Goal: Information Seeking & Learning: Compare options

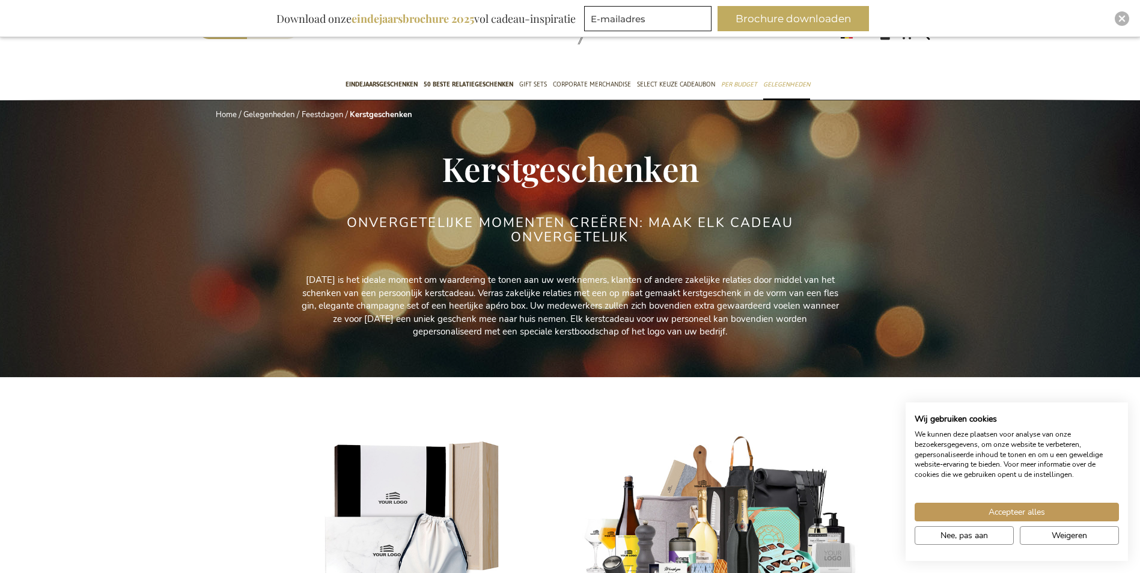
scroll to position [60, 0]
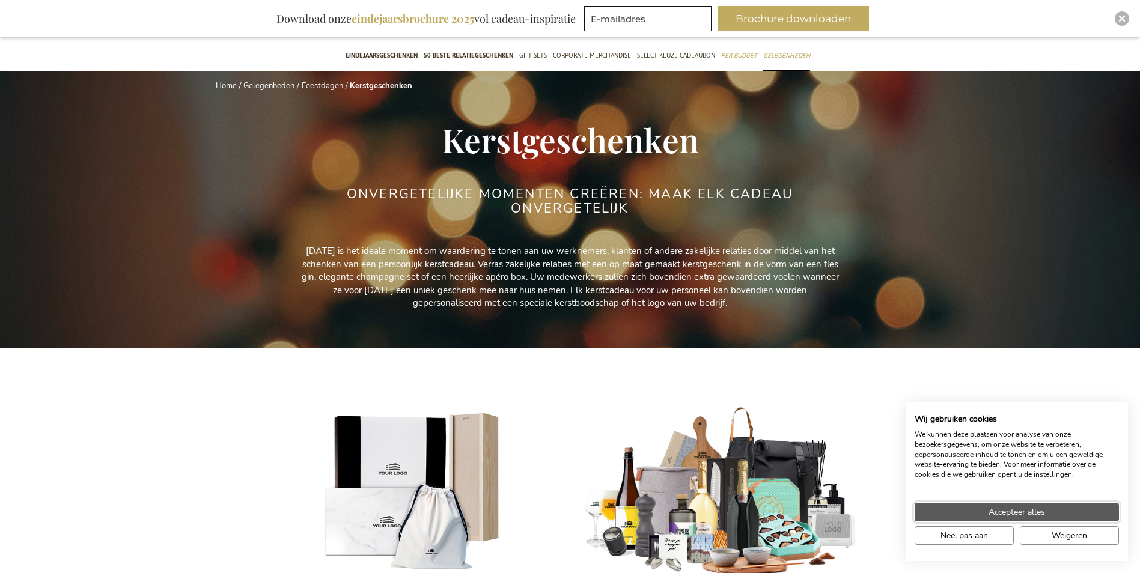
click at [606, 513] on span "Accepteer alles" at bounding box center [1017, 512] width 57 height 13
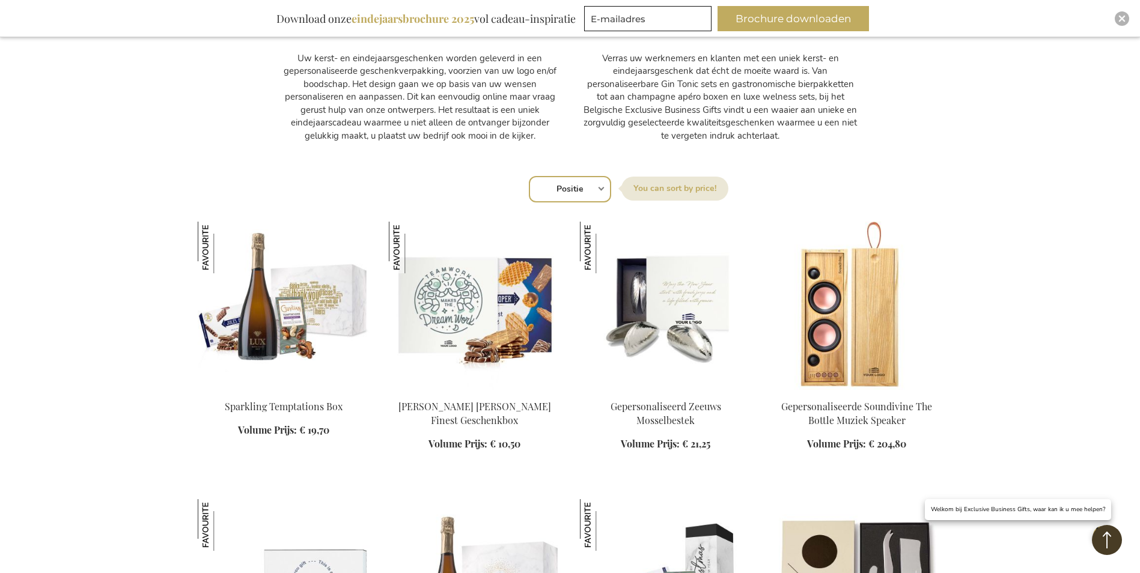
scroll to position [721, 0]
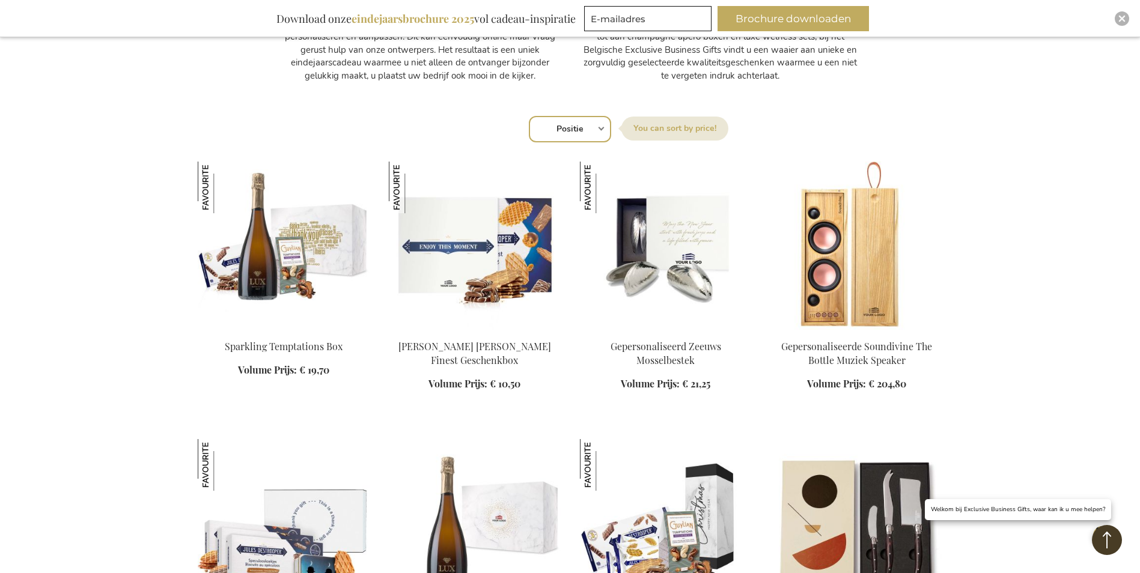
click at [495, 266] on img at bounding box center [475, 246] width 172 height 168
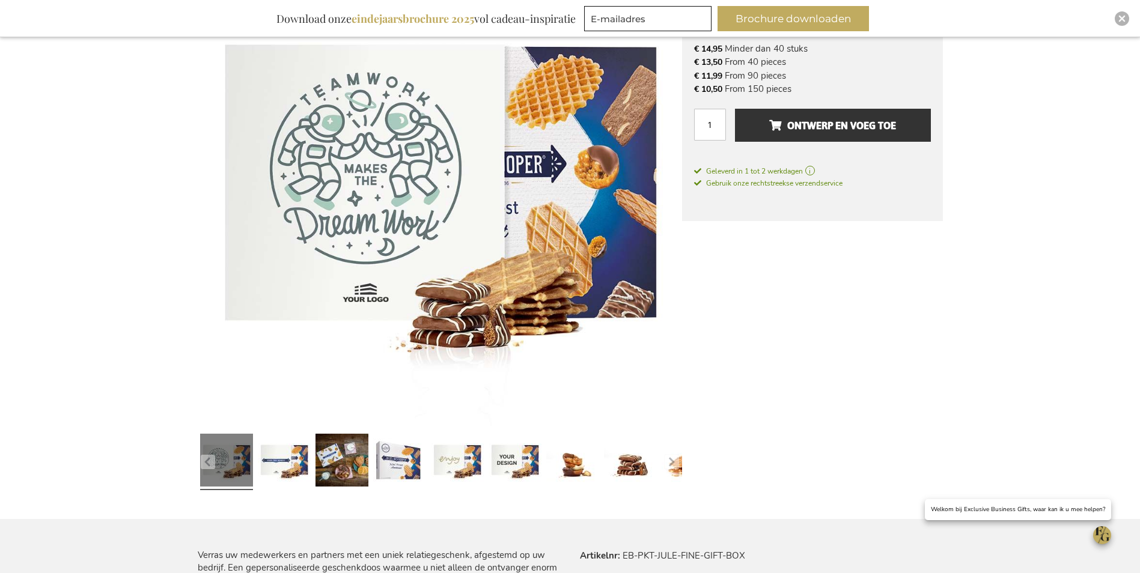
scroll to position [240, 0]
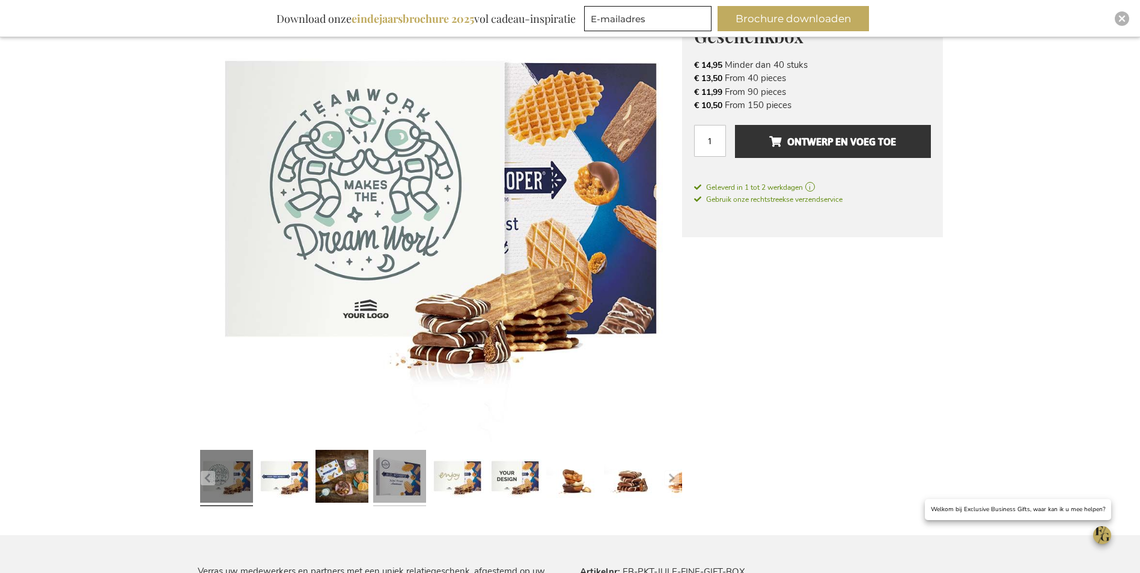
click at [399, 481] on link at bounding box center [399, 478] width 53 height 66
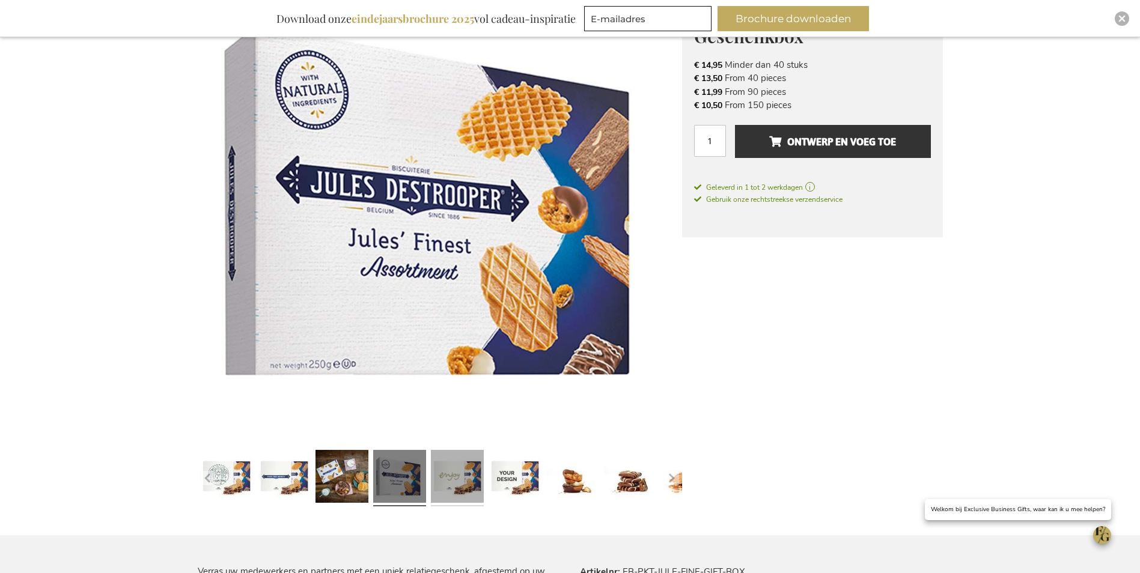
click at [468, 481] on link at bounding box center [457, 478] width 53 height 66
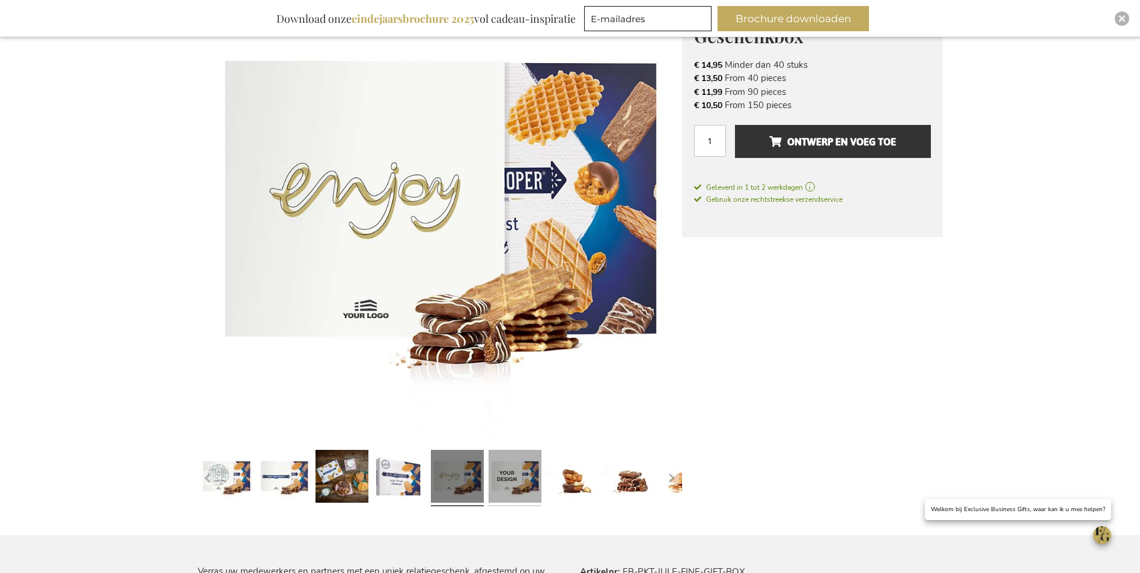
click at [515, 477] on link at bounding box center [515, 478] width 53 height 66
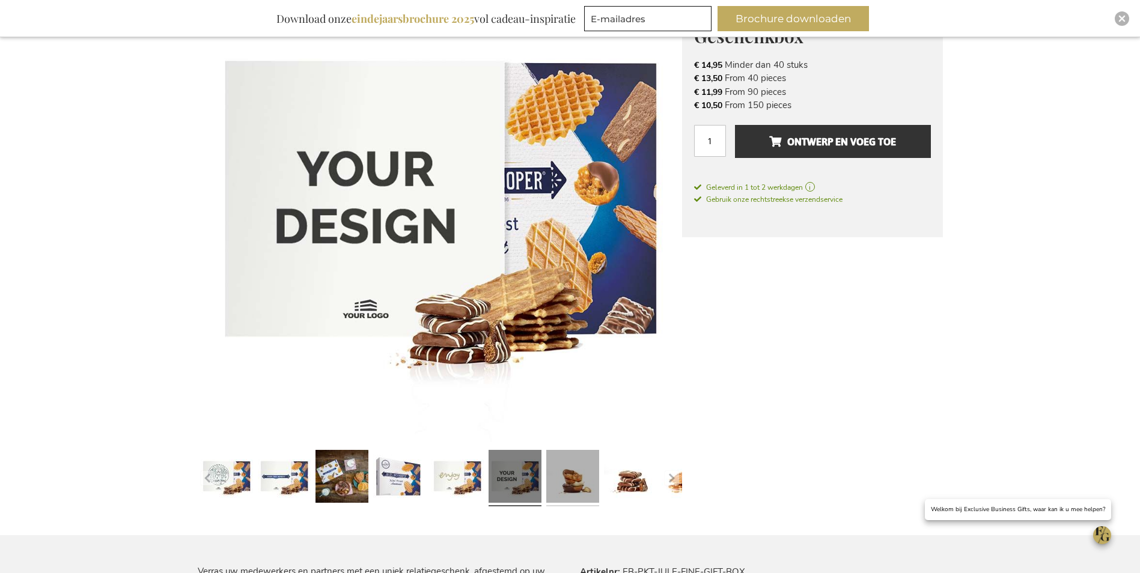
click at [566, 469] on link at bounding box center [572, 478] width 53 height 66
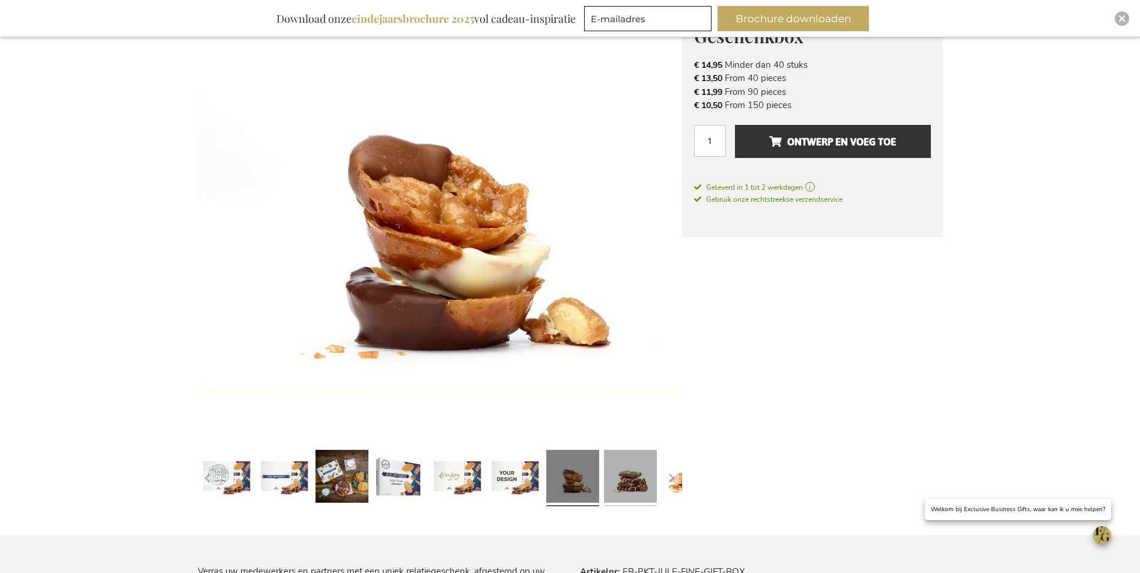
click at [615, 475] on link at bounding box center [630, 478] width 53 height 66
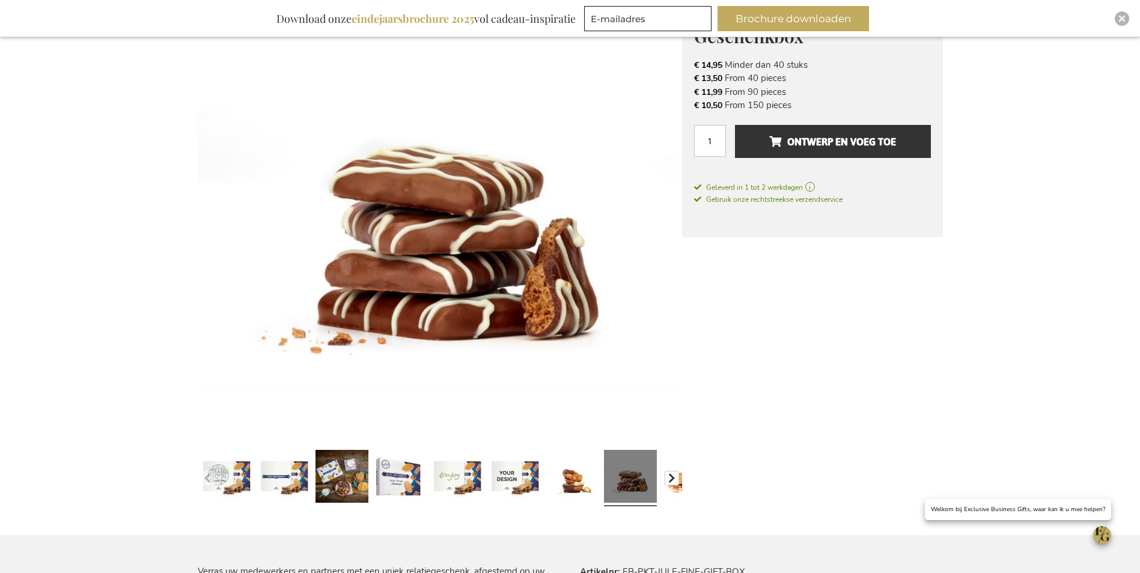
click at [668, 480] on button "button" at bounding box center [672, 478] width 14 height 14
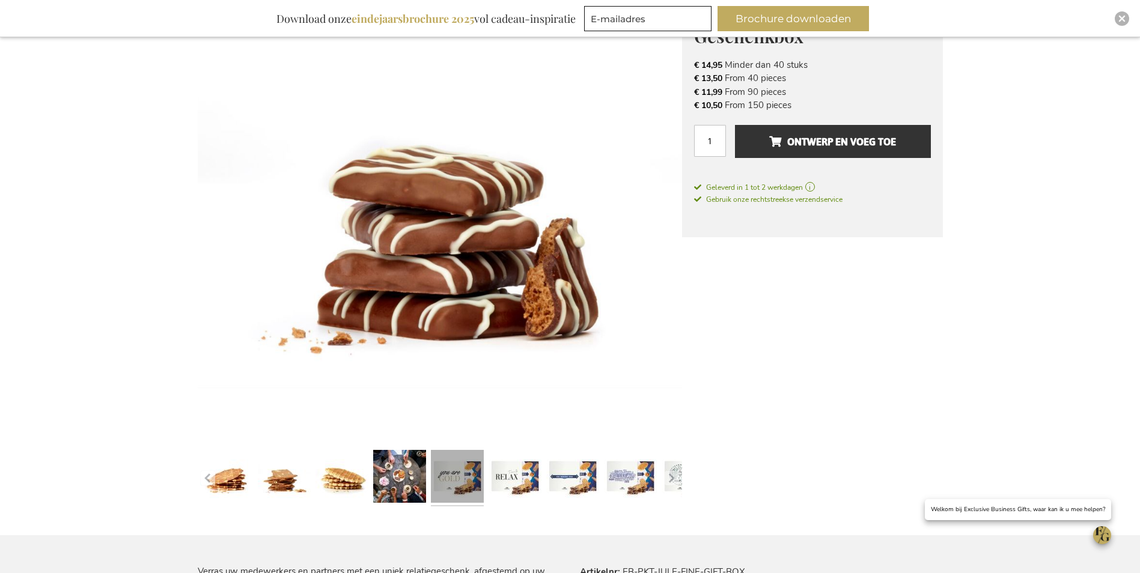
click at [483, 484] on div at bounding box center [458, 478] width 58 height 66
click at [516, 481] on link at bounding box center [515, 478] width 53 height 66
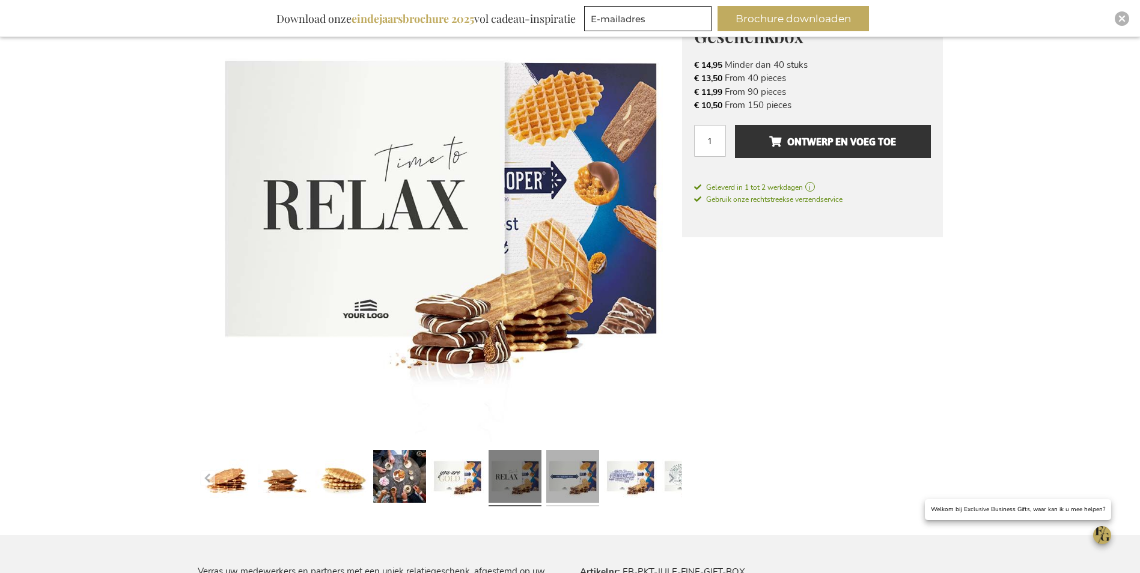
click at [556, 479] on link at bounding box center [572, 478] width 53 height 66
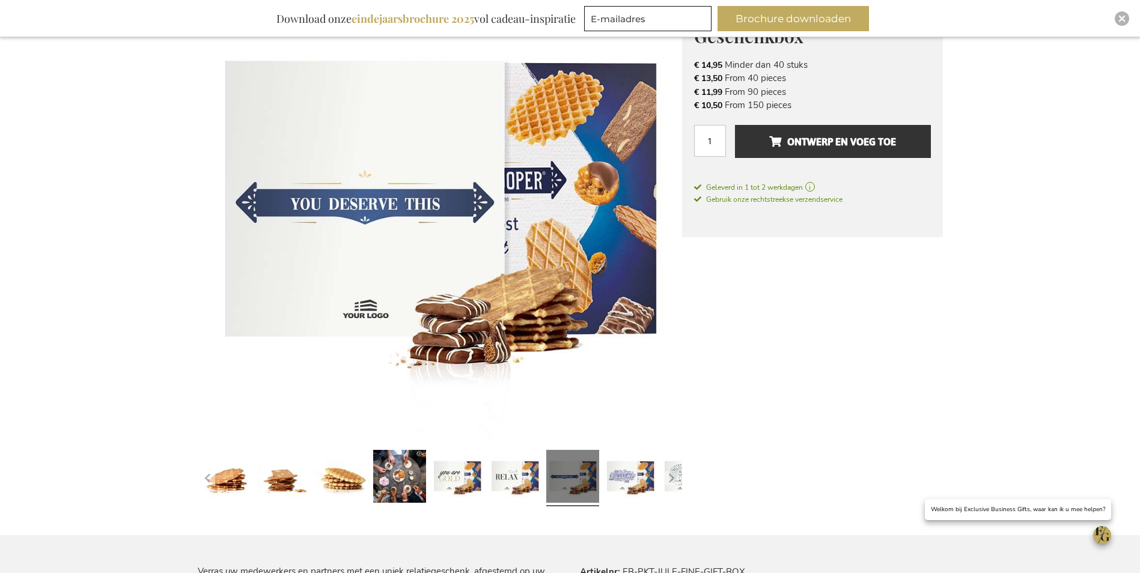
click at [588, 477] on link at bounding box center [572, 478] width 53 height 66
click at [611, 477] on link at bounding box center [630, 478] width 53 height 66
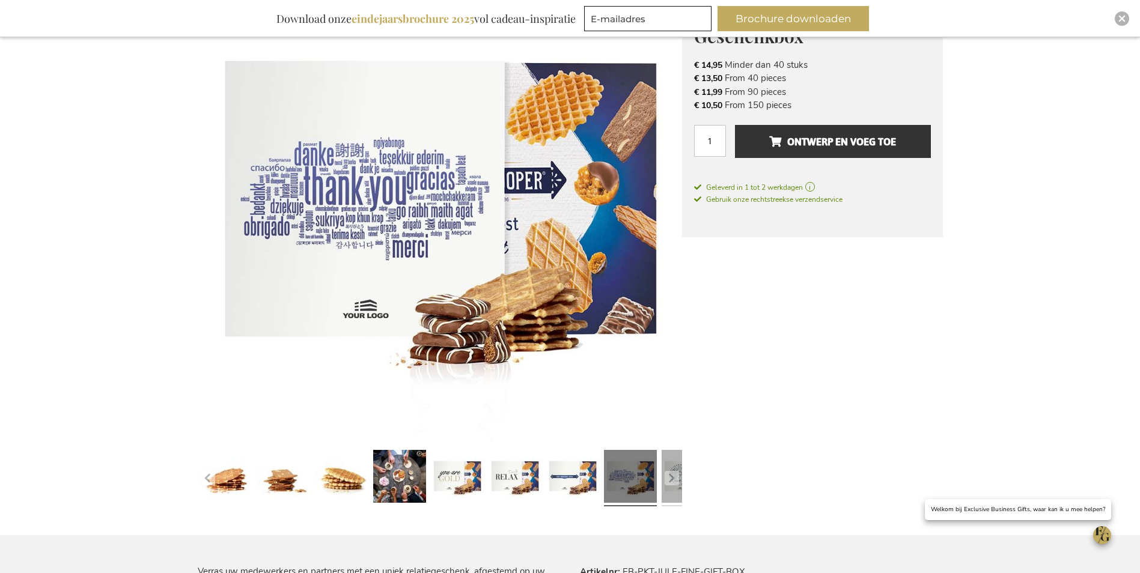
click at [673, 488] on link at bounding box center [688, 478] width 53 height 66
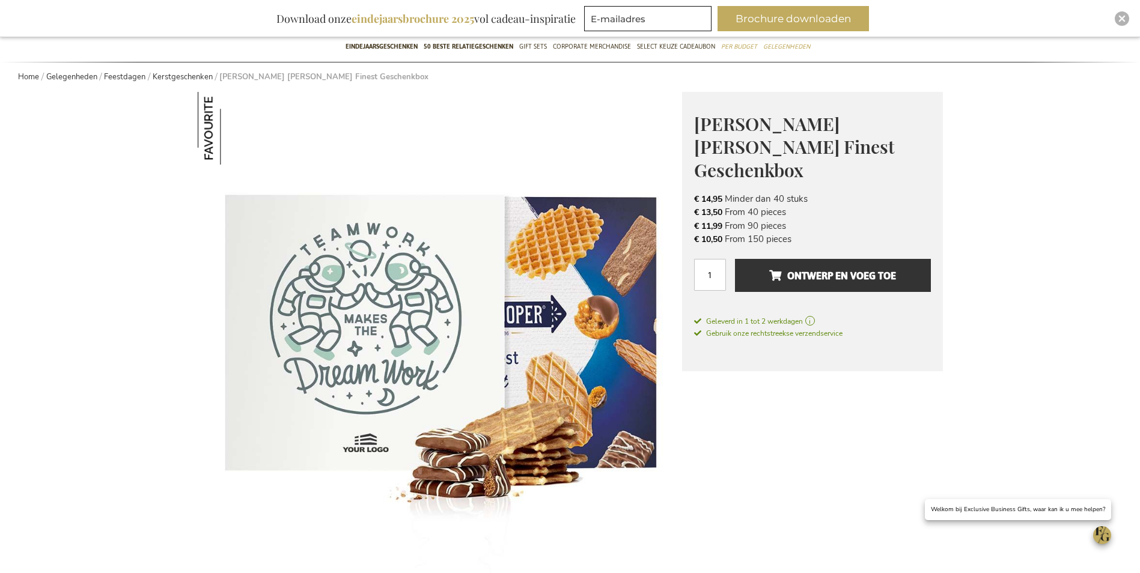
scroll to position [120, 0]
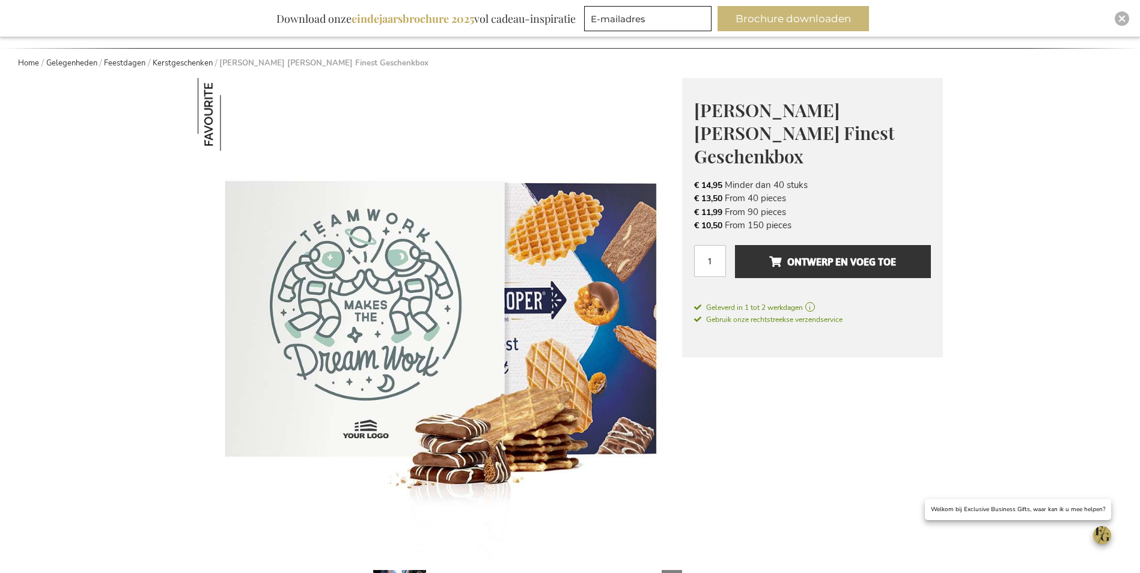
click at [759, 17] on button "Brochure downloaden" at bounding box center [793, 18] width 151 height 25
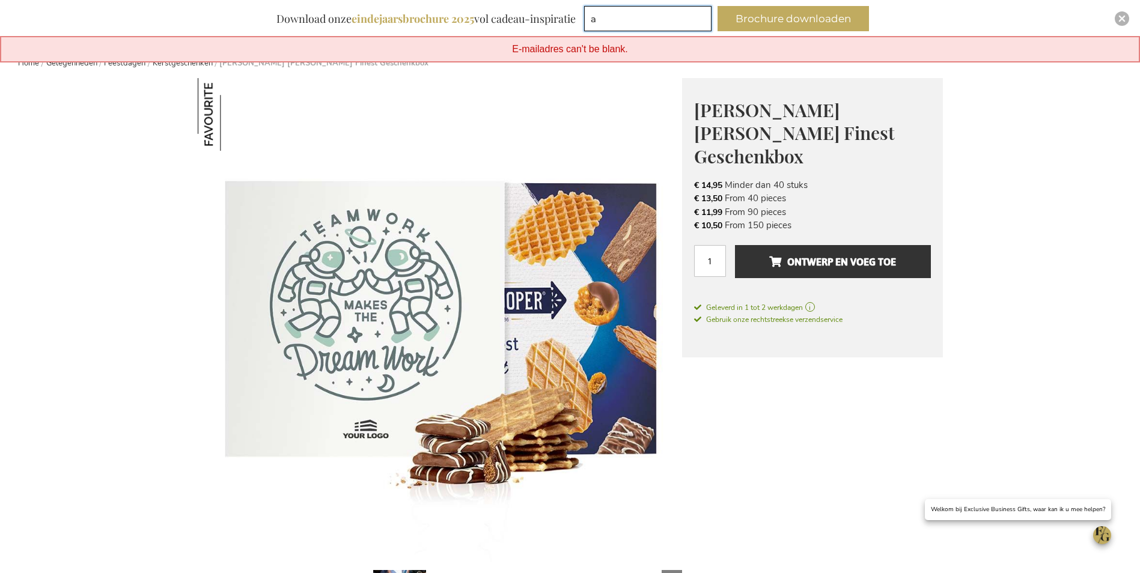
type input "ann@frangemastaal.be"
click at [780, 11] on button "Brochure downloaden" at bounding box center [793, 18] width 151 height 25
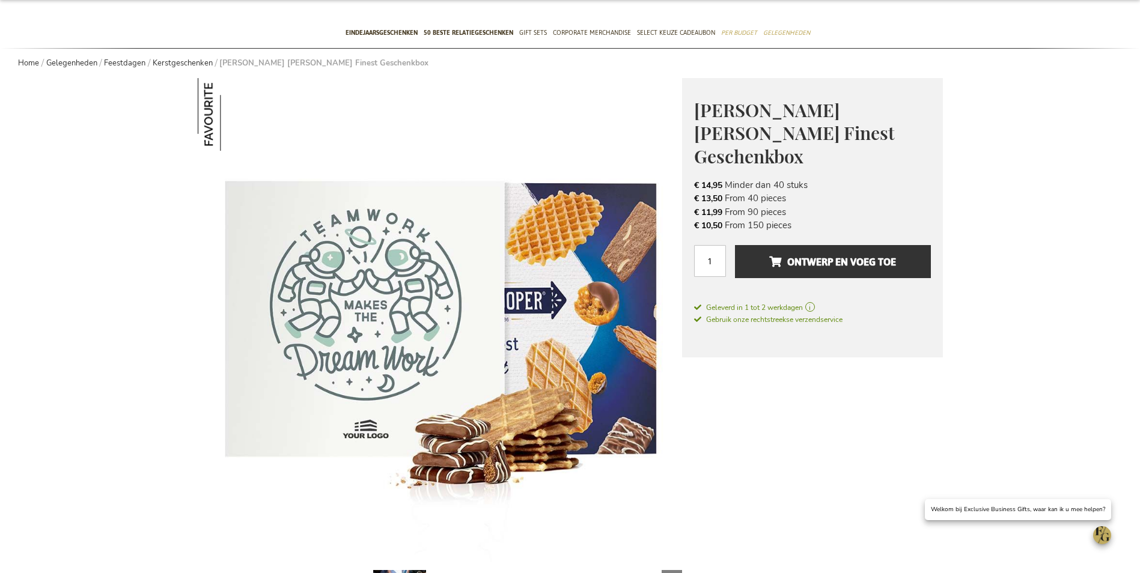
scroll to position [83, 0]
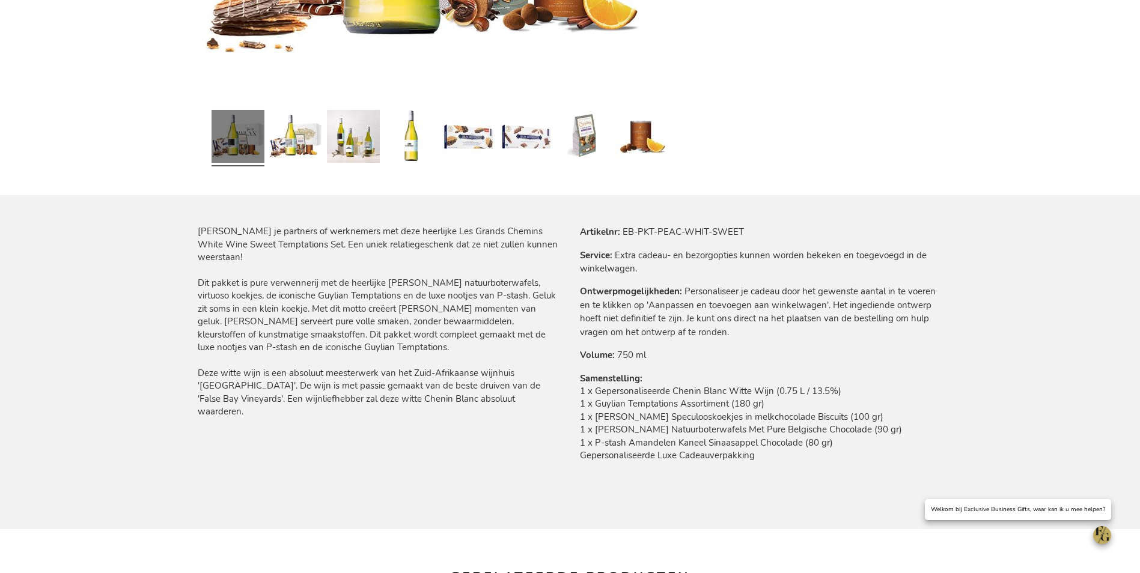
scroll to position [601, 0]
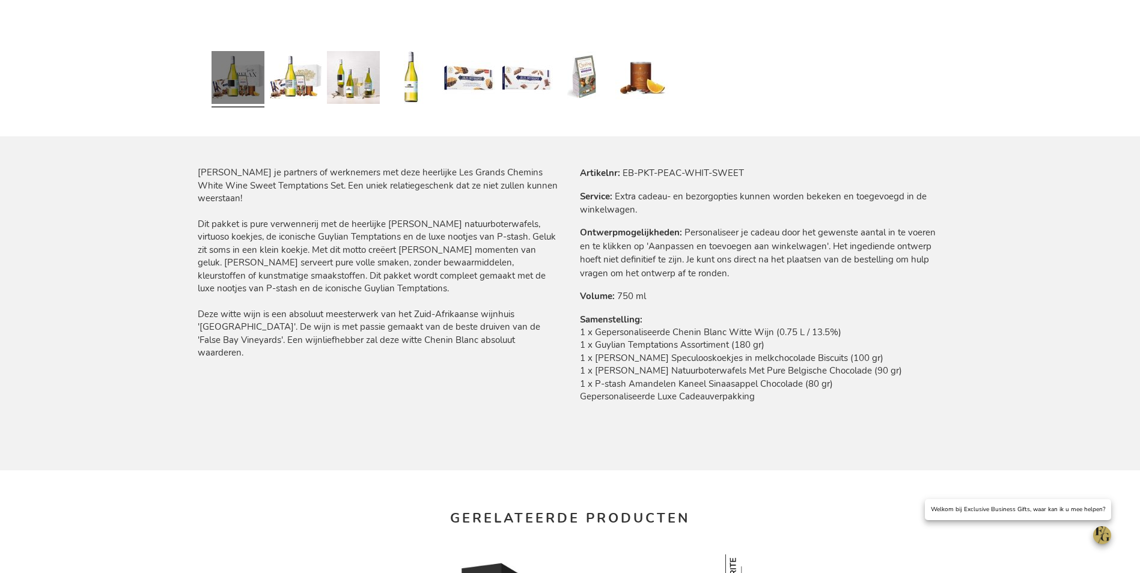
drag, startPoint x: 792, startPoint y: 411, endPoint x: 276, endPoint y: 115, distance: 594.2
click at [276, 115] on div "Ga naar het einde van de afbeeldingen-gallerij Ga naar het begin van de afbeeld…" at bounding box center [570, 343] width 745 height 1566
click at [744, 427] on div "Verras je partners of werknemers met deze heerlijke Les Grands Chemins White Wi…" at bounding box center [570, 318] width 745 height 304
drag, startPoint x: 772, startPoint y: 397, endPoint x: 197, endPoint y: 174, distance: 617.7
click at [197, 174] on main "Ga naar het einde van de afbeeldingen-gallerij Ga naar het begin van de afbeeld…" at bounding box center [570, 343] width 765 height 1566
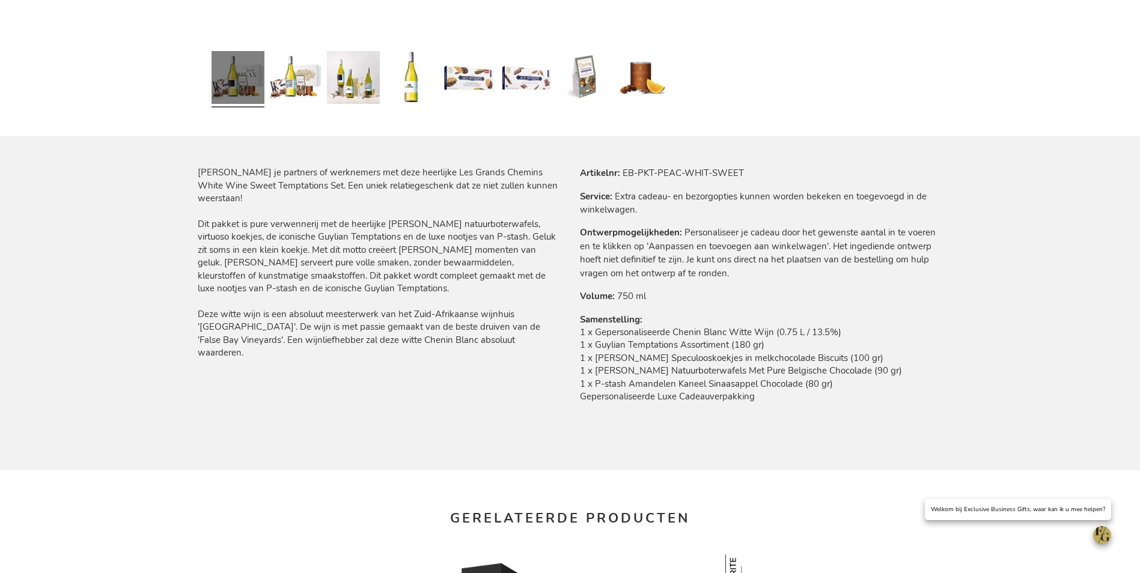
copy div "Verras je partners of werknemers met deze heerlijke Les Grands Chemins White Wi…"
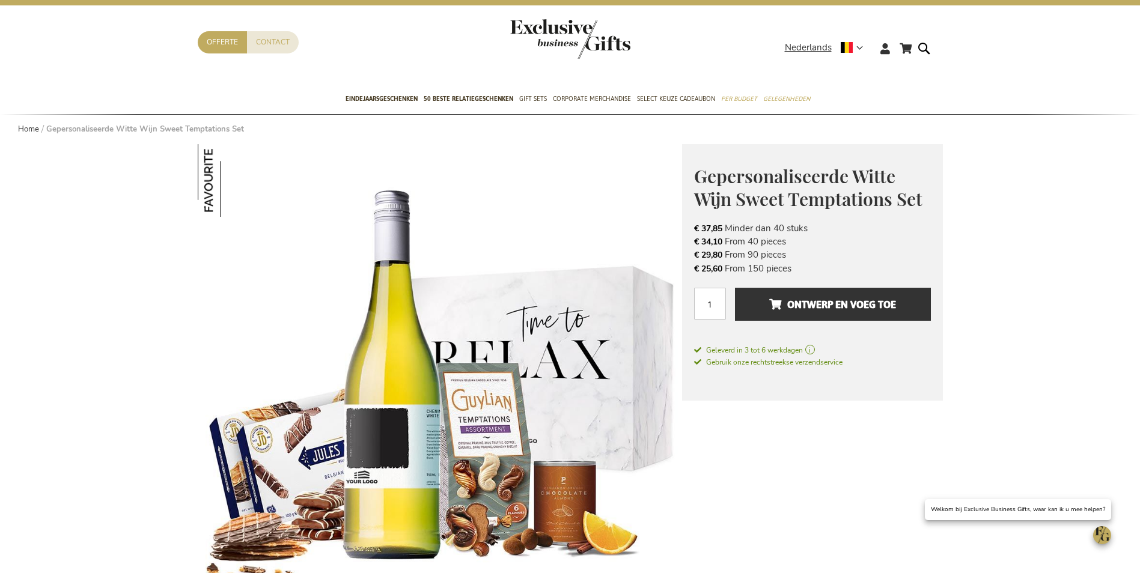
scroll to position [0, 0]
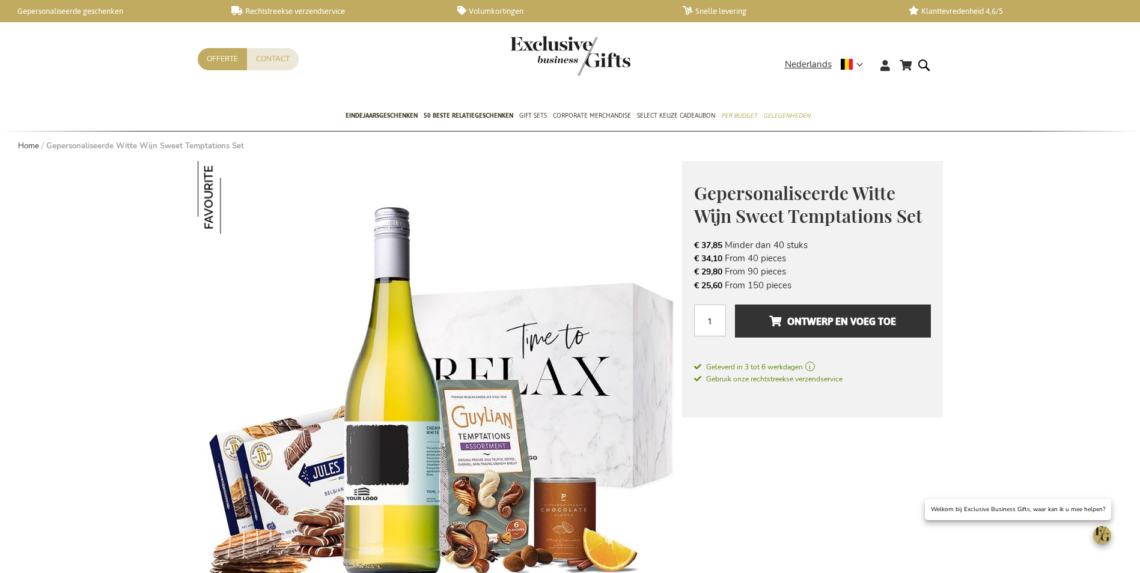
drag, startPoint x: 795, startPoint y: 290, endPoint x: 695, endPoint y: 189, distance: 142.0
click at [695, 189] on div "Gepersonaliseerde Witte Wijn Sweet Temptations Set Een uniek relatiegeschenk Me…" at bounding box center [812, 289] width 261 height 257
drag, startPoint x: 695, startPoint y: 189, endPoint x: 731, endPoint y: 204, distance: 39.4
copy div "Gepersonaliseerde Witte Wijn Sweet Temptations Set Een uniek relatiegeschenk Me…"
click at [452, 426] on img at bounding box center [440, 402] width 484 height 483
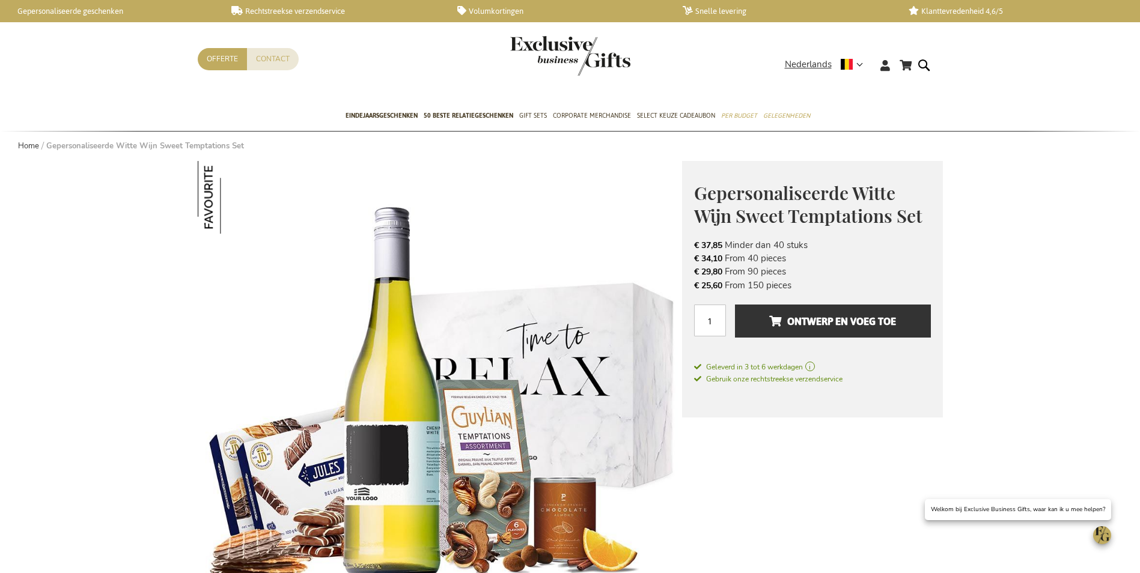
click at [408, 405] on img at bounding box center [440, 402] width 484 height 483
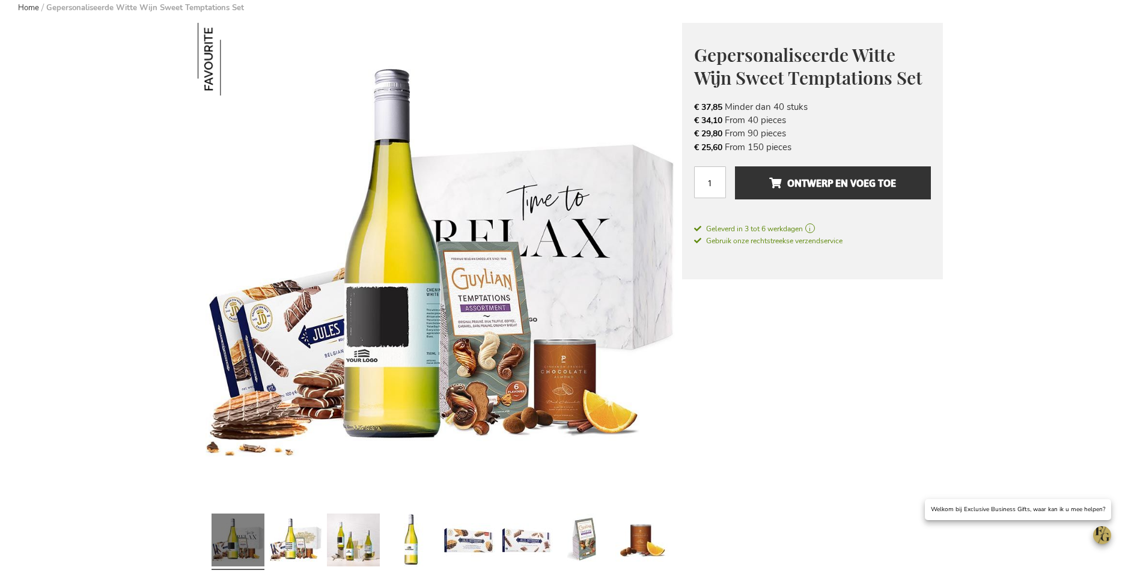
scroll to position [240, 0]
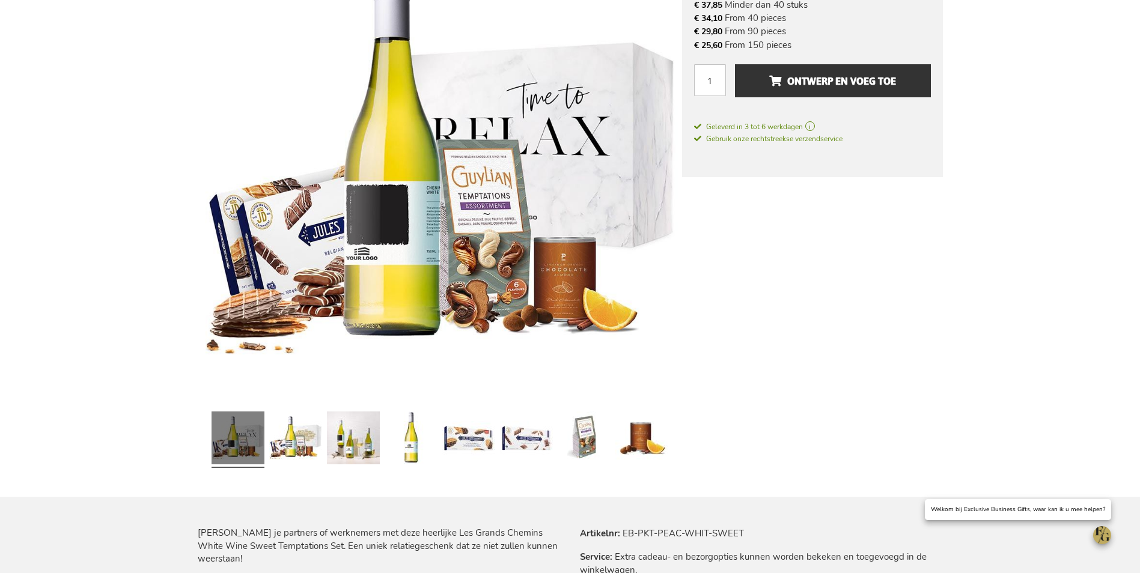
click at [408, 290] on img at bounding box center [440, 162] width 484 height 483
click at [231, 445] on link at bounding box center [238, 440] width 53 height 66
drag, startPoint x: 231, startPoint y: 445, endPoint x: 701, endPoint y: 370, distance: 476.1
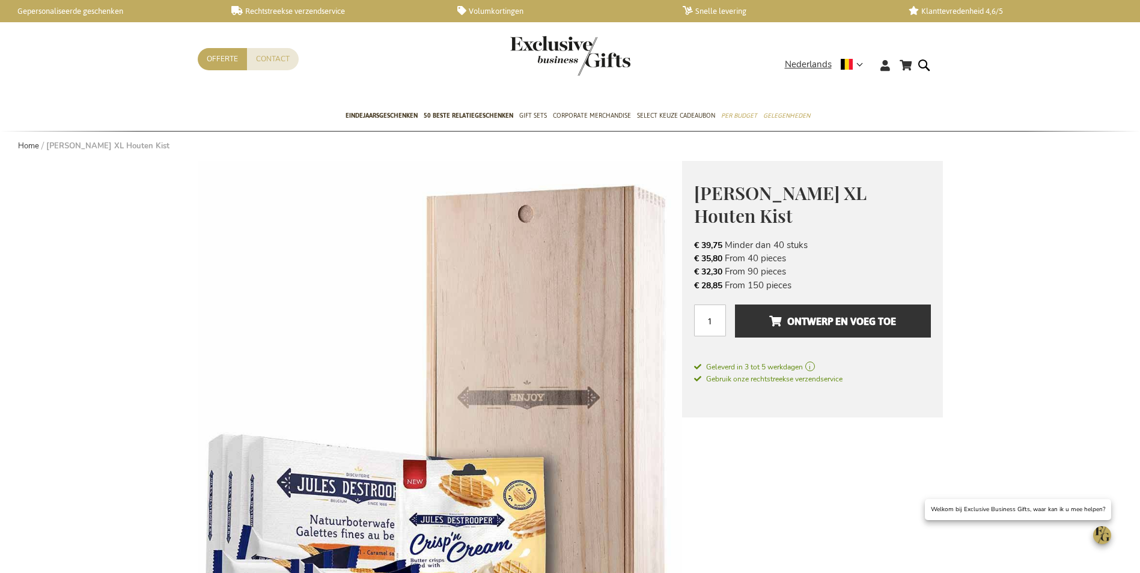
drag, startPoint x: 816, startPoint y: 290, endPoint x: 689, endPoint y: 193, distance: 159.4
click at [689, 193] on div "Jules Destrooper XL Houten Kist Make your business gift even sweeter! De eeuwen…" at bounding box center [812, 289] width 261 height 257
drag, startPoint x: 689, startPoint y: 193, endPoint x: 760, endPoint y: 195, distance: 70.3
copy div "Jules Destrooper XL Houten Kist Make your business gift even sweeter! De eeuwen…"
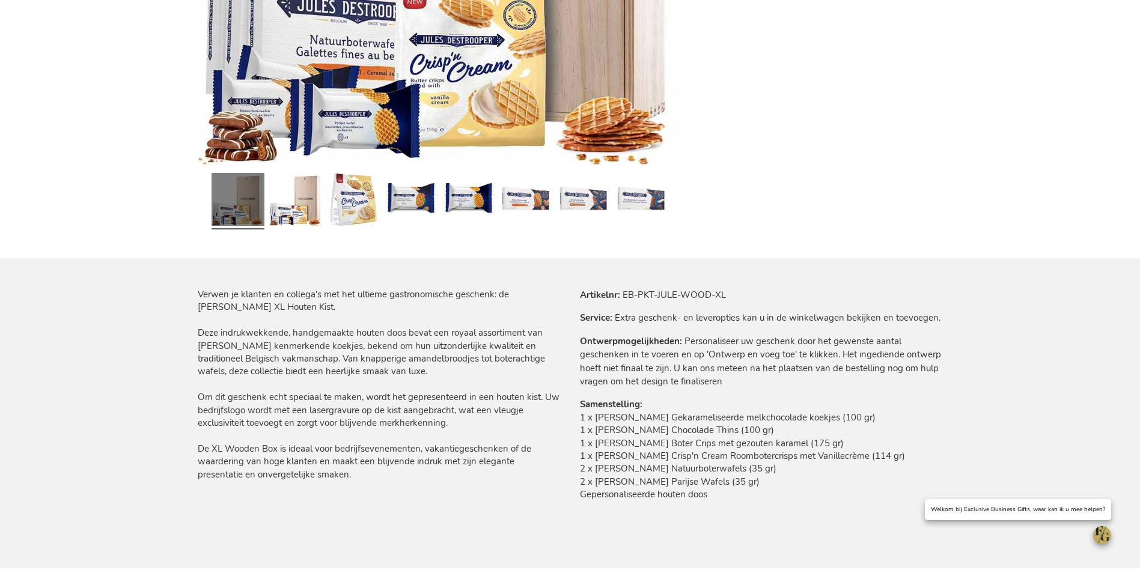
scroll to position [481, 0]
drag, startPoint x: 719, startPoint y: 495, endPoint x: 580, endPoint y: 408, distance: 164.4
click at [580, 408] on tr "Samenstelling 1 x Jules Destrooper Gekarameliseerde melkchocolade koekjes (100 …" at bounding box center [761, 451] width 363 height 109
drag, startPoint x: 580, startPoint y: 408, endPoint x: 625, endPoint y: 434, distance: 52.0
copy tr "Samenstelling 1 x Jules Destrooper Gekarameliseerde melkchocolade koekjes (100 …"
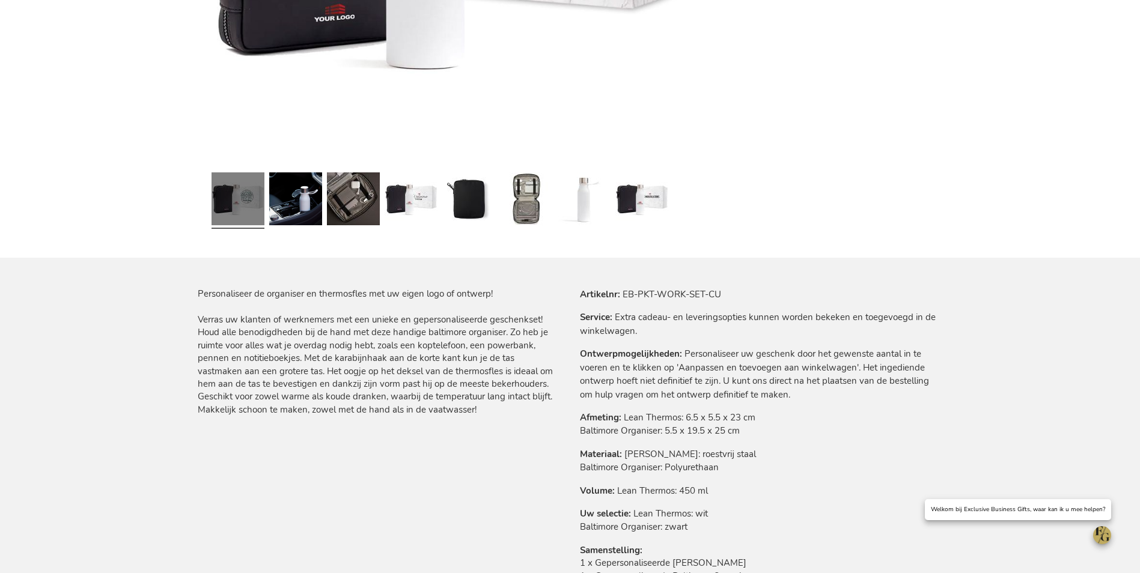
scroll to position [481, 0]
click at [248, 207] on link at bounding box center [238, 200] width 53 height 66
click at [282, 207] on link at bounding box center [295, 200] width 53 height 66
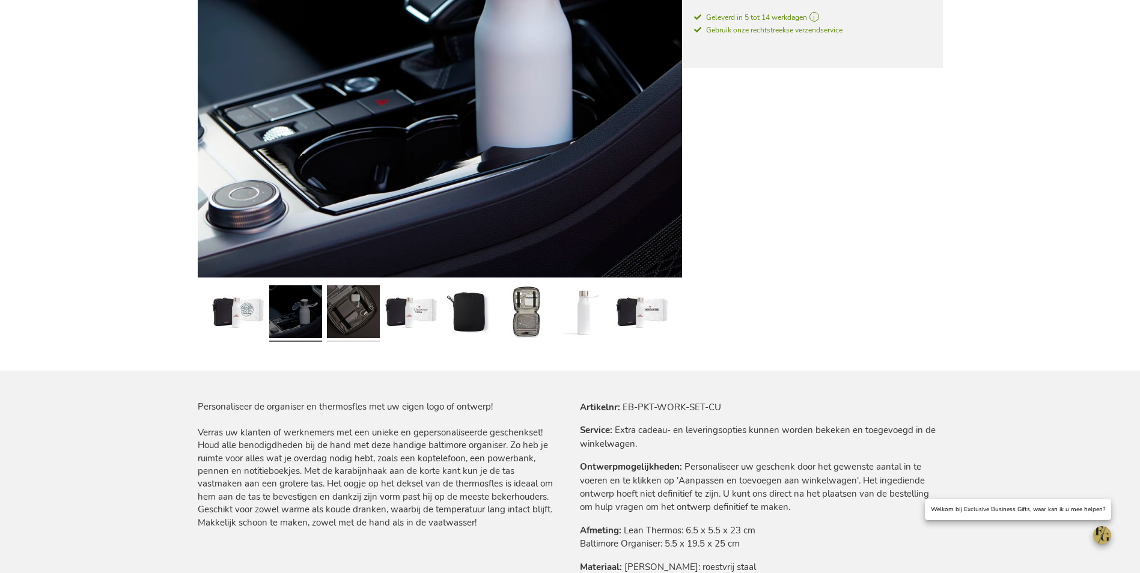
scroll to position [361, 0]
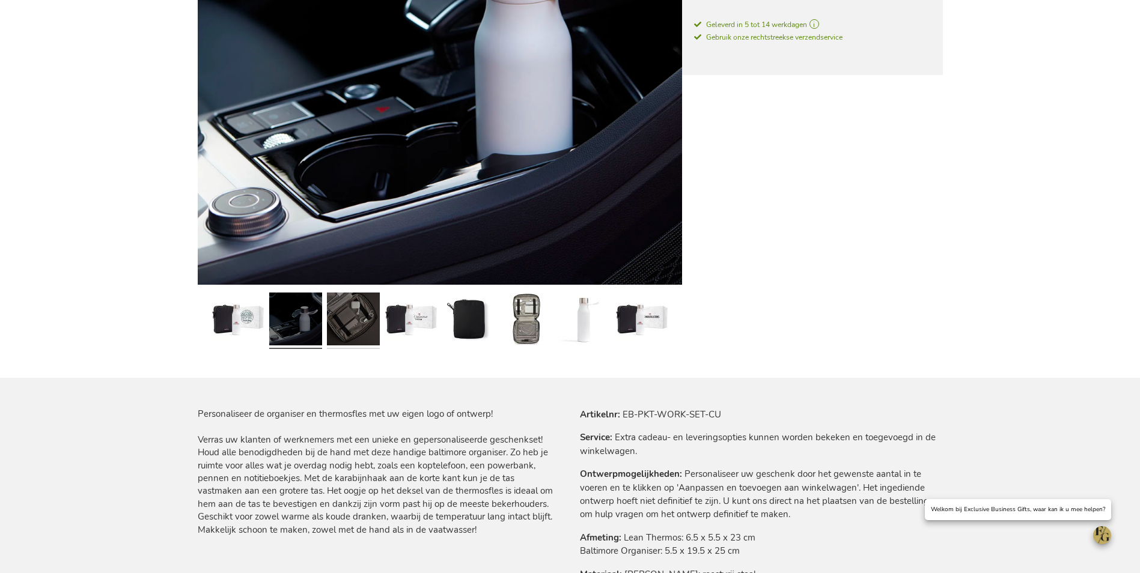
click at [353, 325] on link at bounding box center [353, 321] width 53 height 66
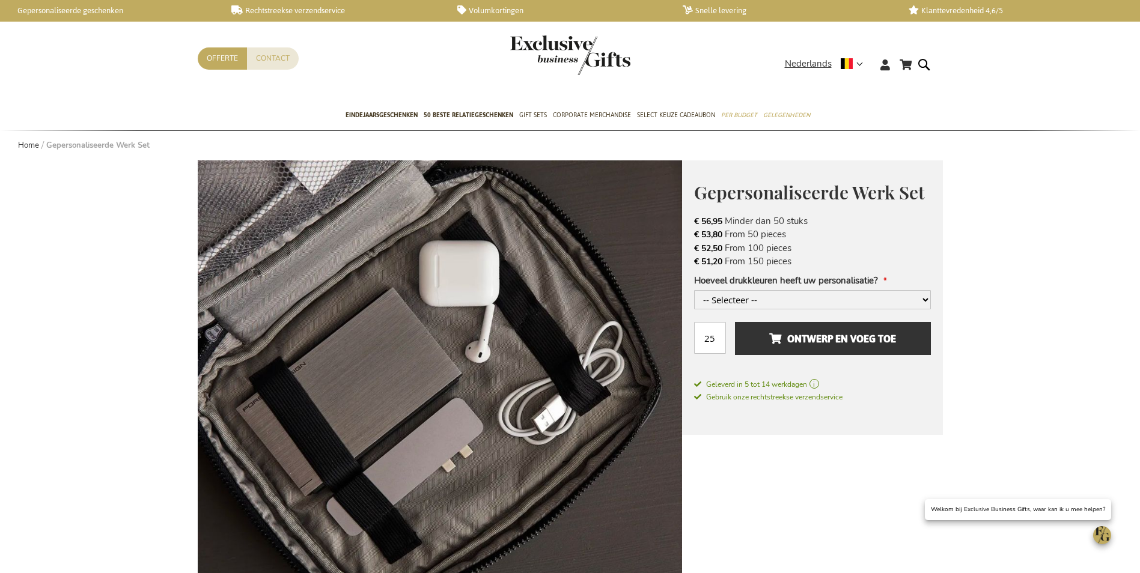
scroll to position [0, 0]
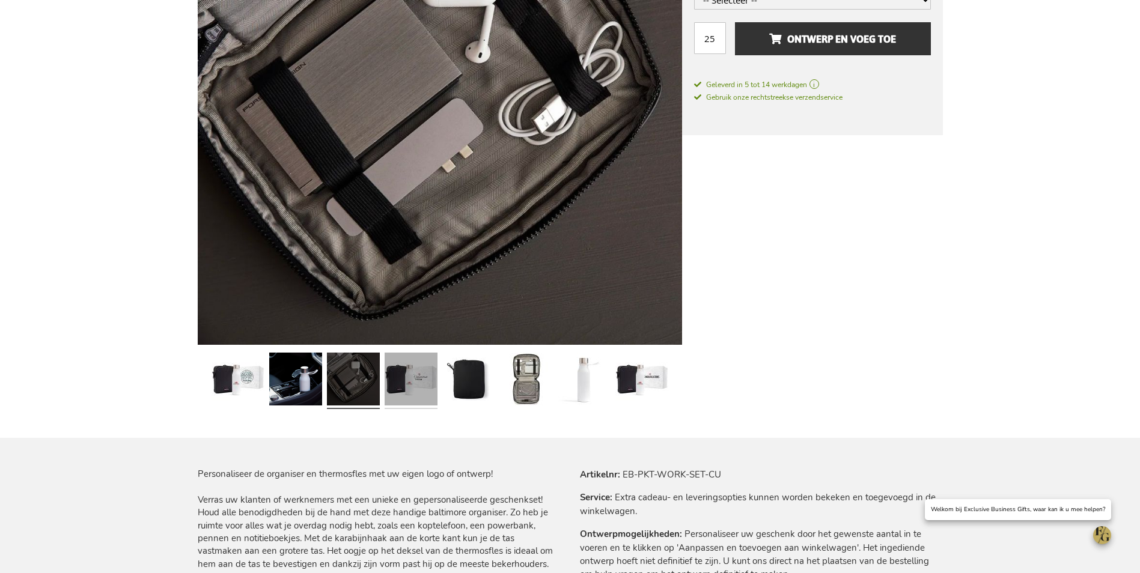
click at [420, 385] on link at bounding box center [411, 381] width 53 height 66
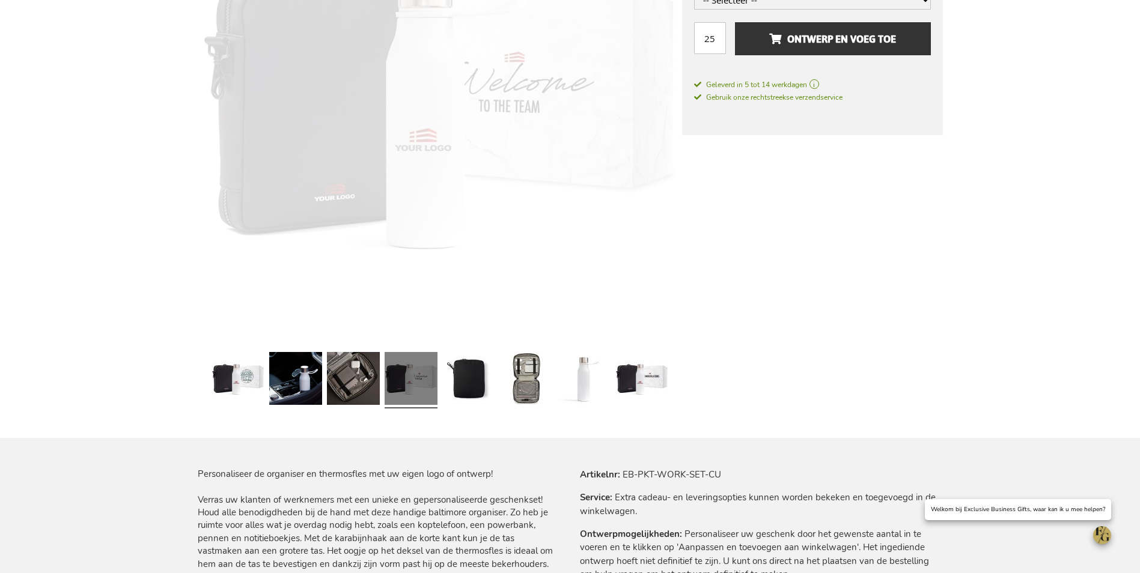
scroll to position [300, 0]
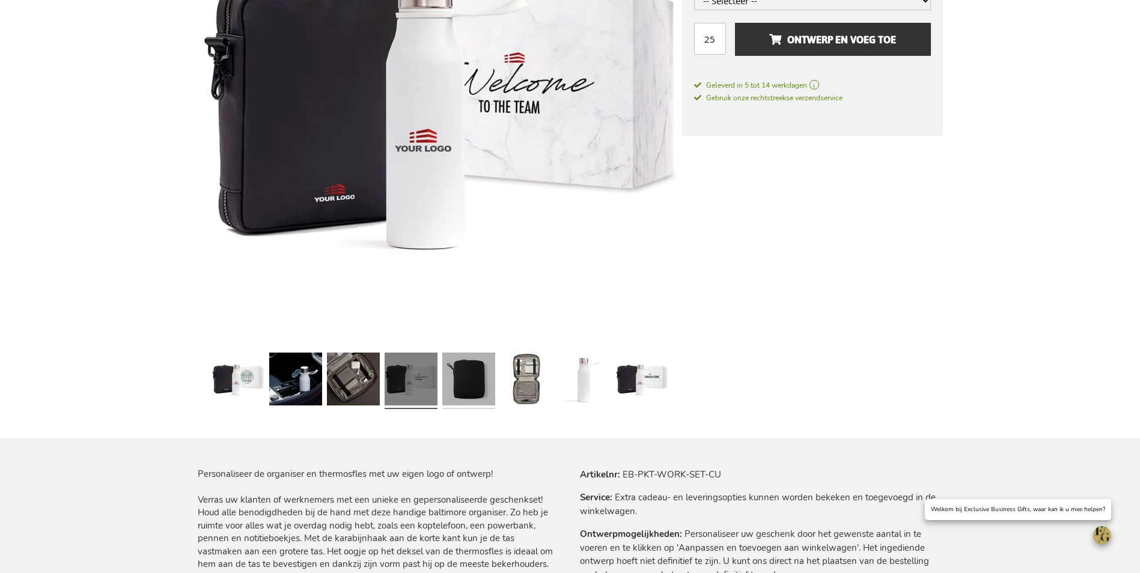
click at [463, 387] on link at bounding box center [468, 381] width 53 height 66
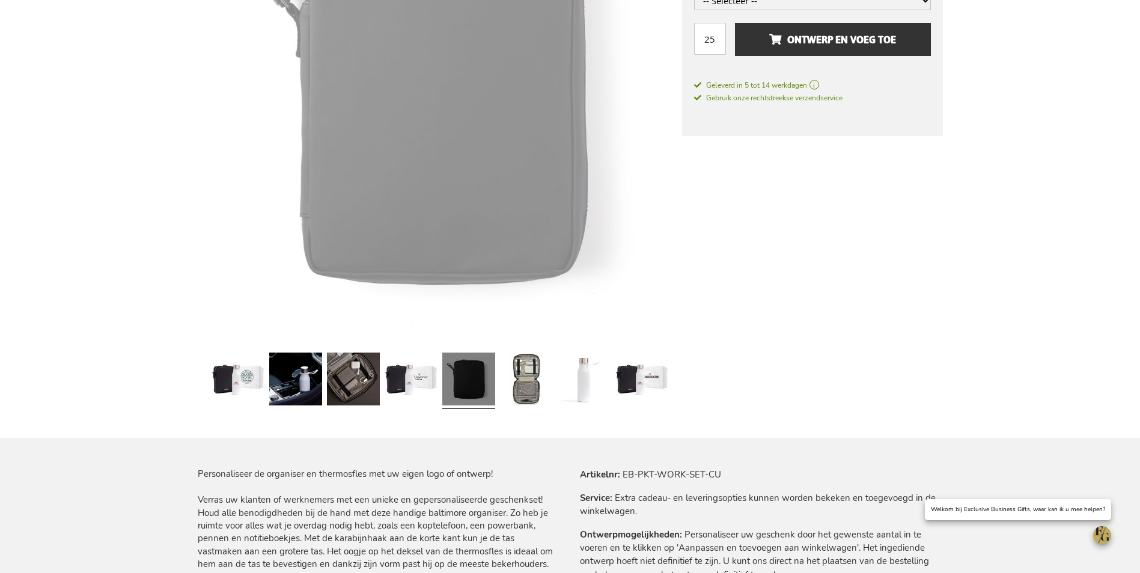
scroll to position [301, 0]
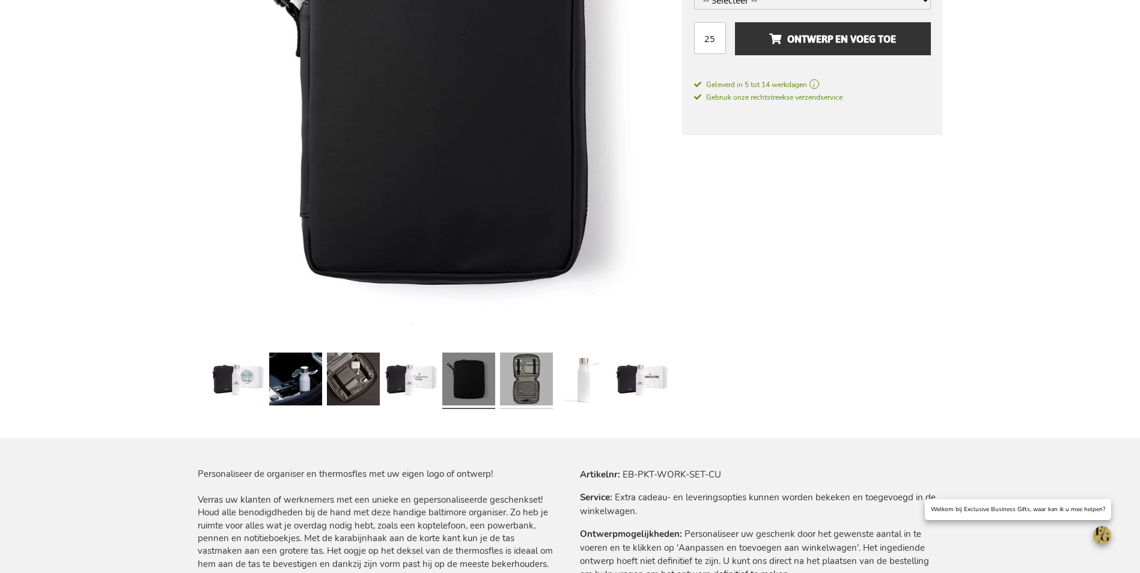
click at [522, 388] on link at bounding box center [526, 381] width 53 height 66
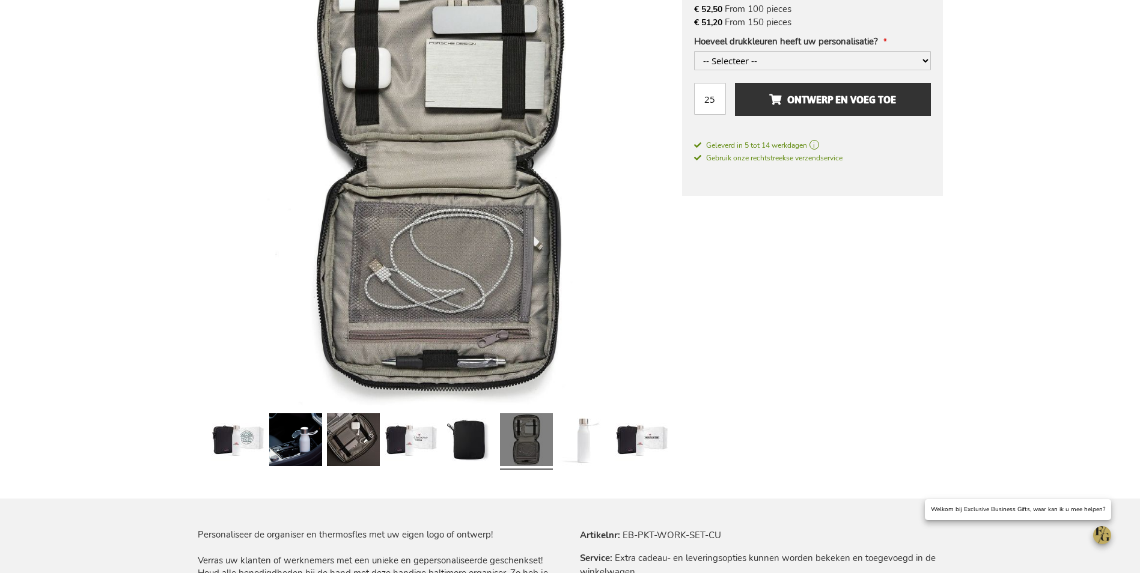
scroll to position [240, 0]
click at [579, 438] on link at bounding box center [584, 441] width 53 height 66
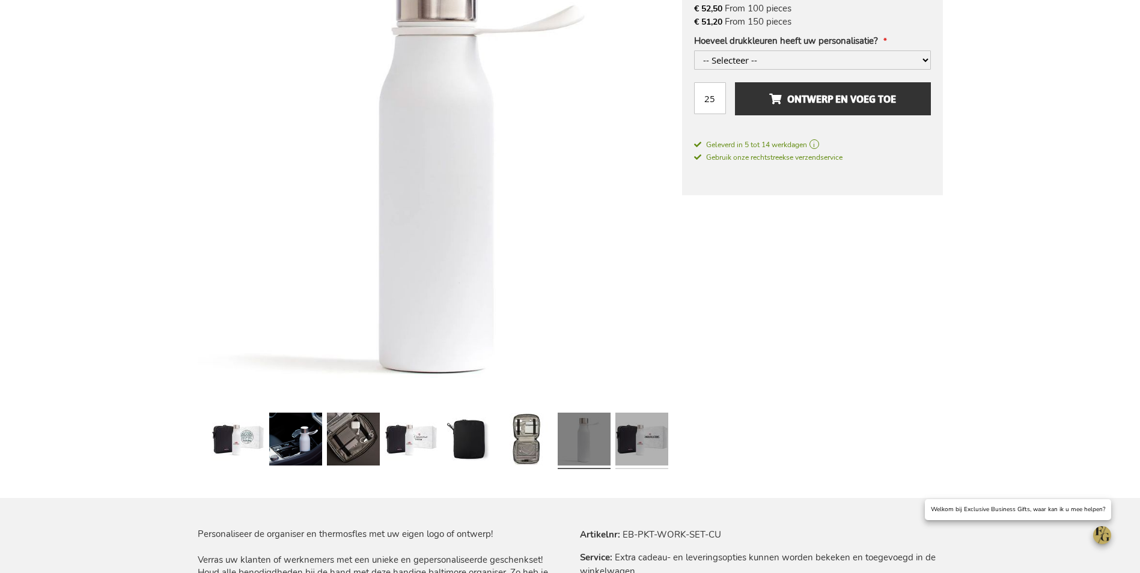
click at [620, 434] on link at bounding box center [641, 441] width 53 height 66
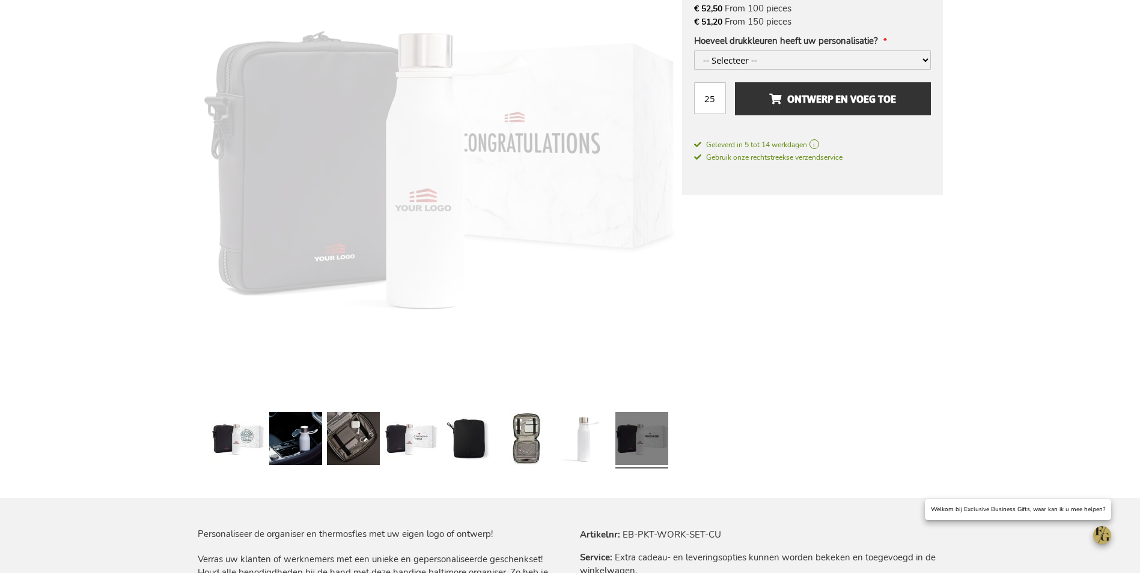
scroll to position [240, 0]
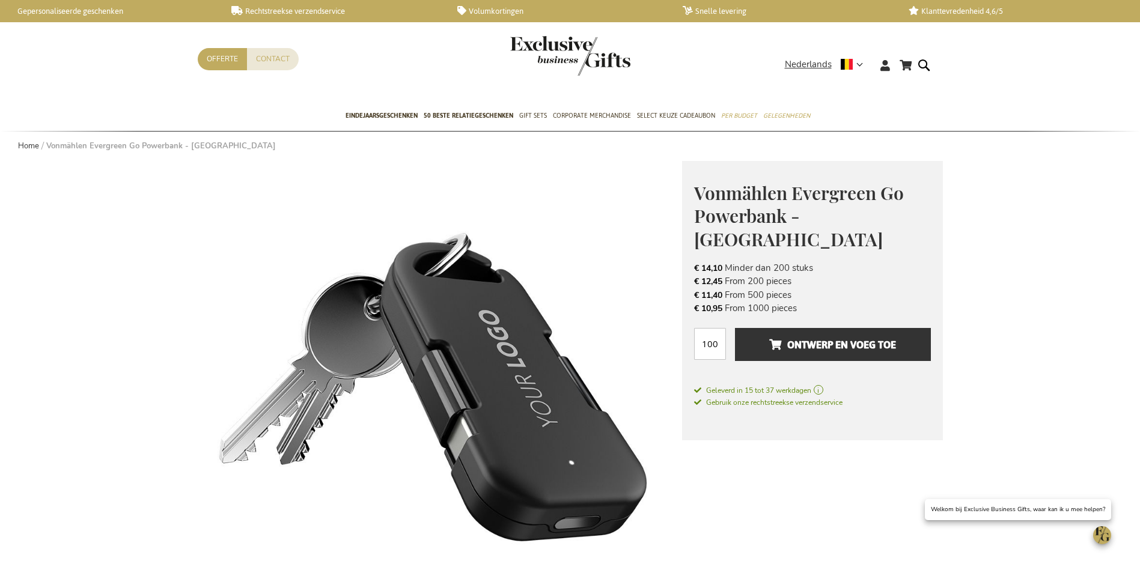
drag, startPoint x: 808, startPoint y: 290, endPoint x: 688, endPoint y: 186, distance: 158.9
click at [688, 186] on div "Vonmählen Evergreen Go Powerbank - [GEOGRAPHIC_DATA] VONMÄHLEN: GERMAN ENGINEER…" at bounding box center [812, 301] width 261 height 280
drag, startPoint x: 688, startPoint y: 186, endPoint x: 765, endPoint y: 255, distance: 103.9
copy div "Vonmählen Evergreen Go Powerbank - Zwart VONMÄHLEN: GERMAN ENGINEERING. CONNECT…"
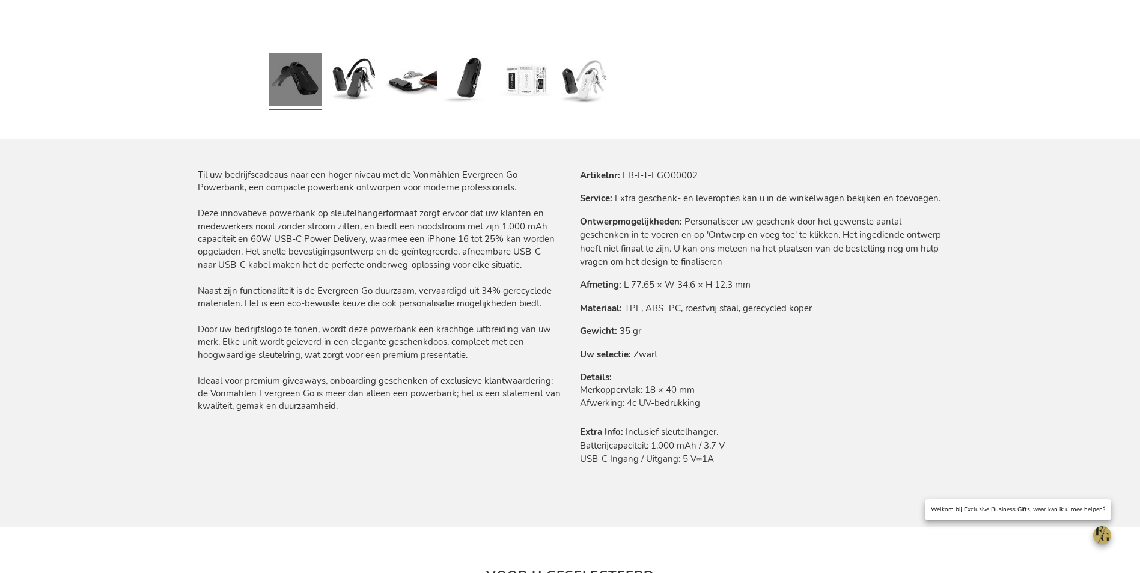
scroll to position [601, 0]
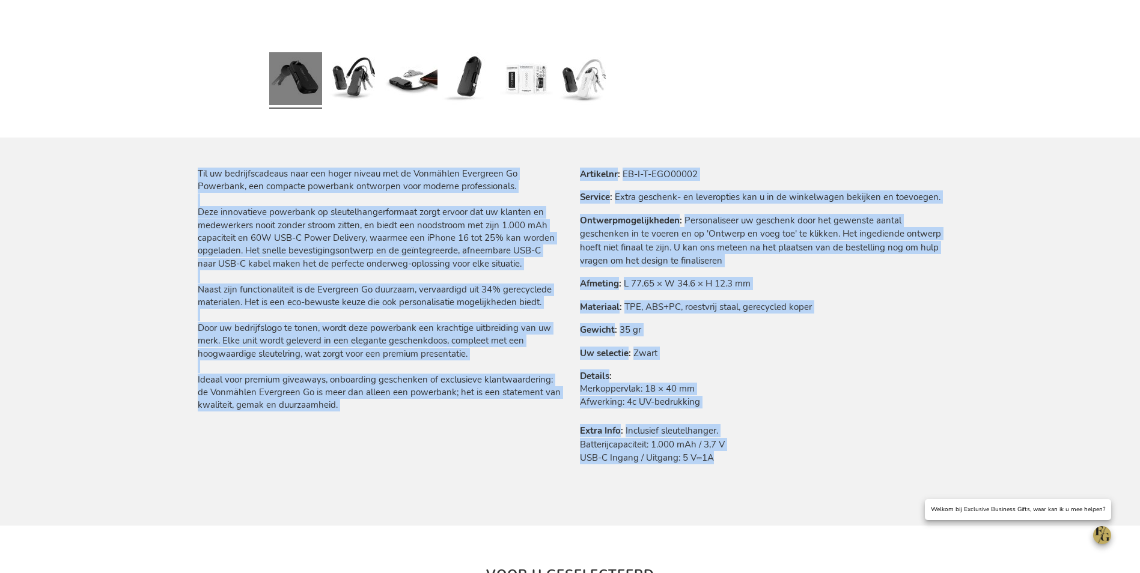
drag, startPoint x: 719, startPoint y: 460, endPoint x: 201, endPoint y: 162, distance: 596.9
click at [201, 162] on div "Ga naar het einde van de afbeeldingen-gallerij Ga naar het begin van de afbeeld…" at bounding box center [570, 224] width 745 height 1328
copy div "Til uw bedrijfscadeaus naar een hoger niveau met de Vonmählen Evergreen Go Powe…"
click at [368, 74] on link at bounding box center [353, 80] width 53 height 66
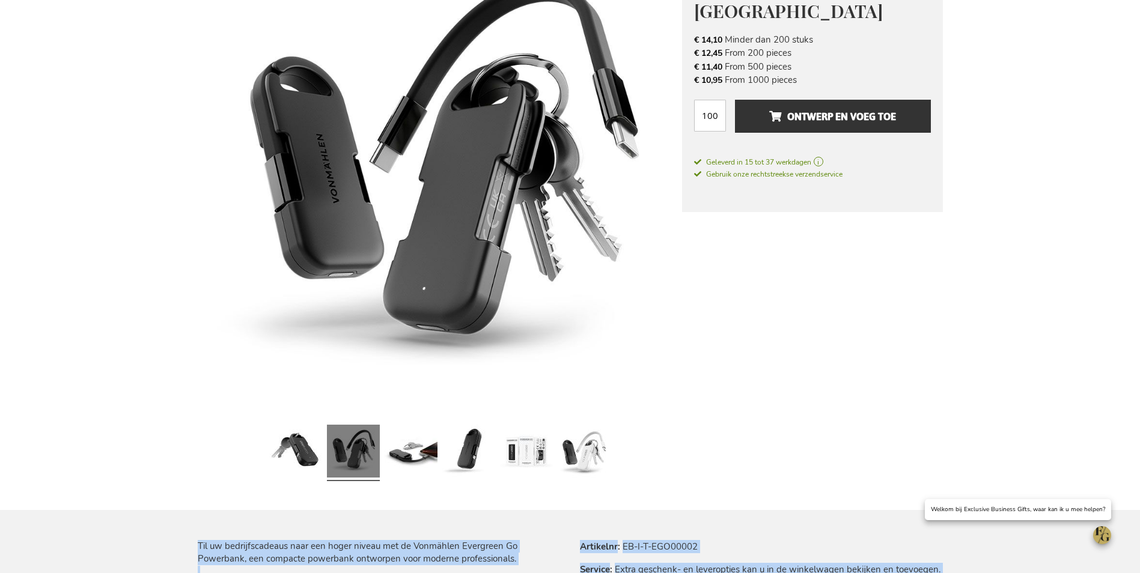
scroll to position [180, 0]
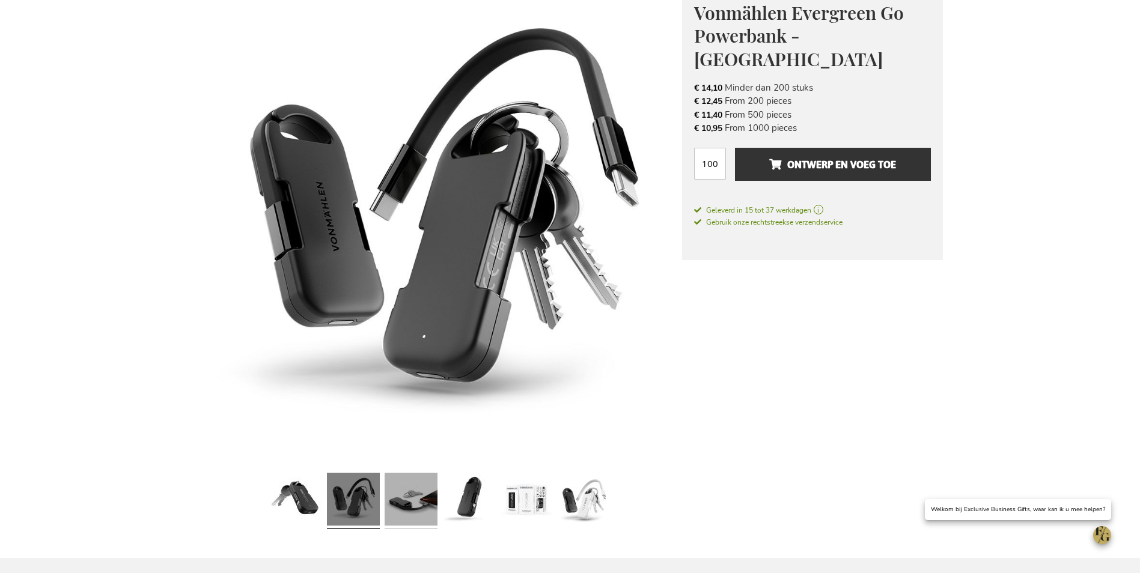
click at [412, 498] on link at bounding box center [411, 501] width 53 height 66
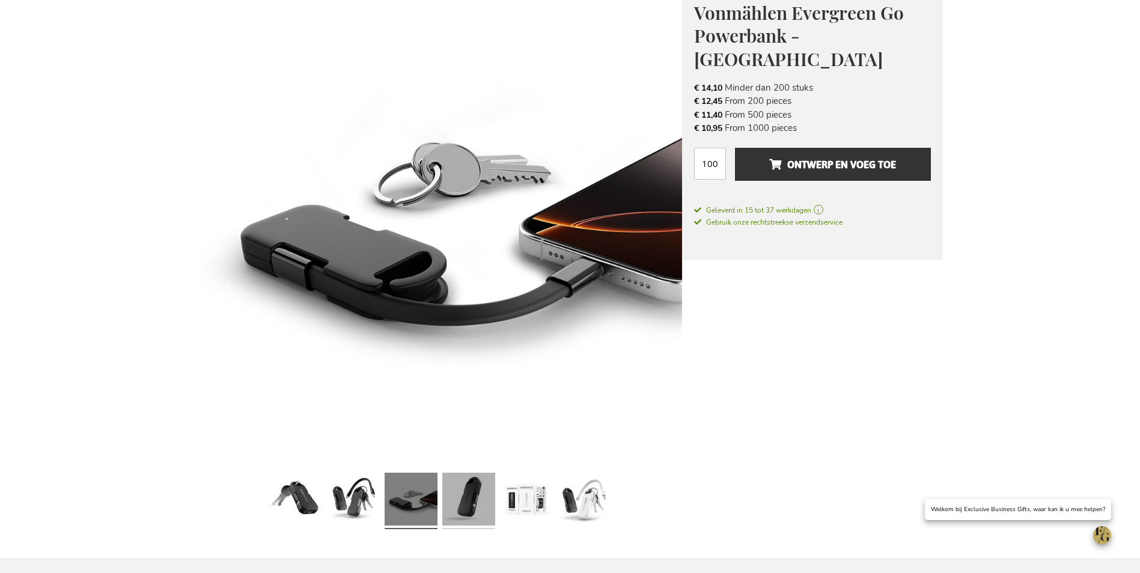
click at [478, 503] on link at bounding box center [468, 501] width 53 height 66
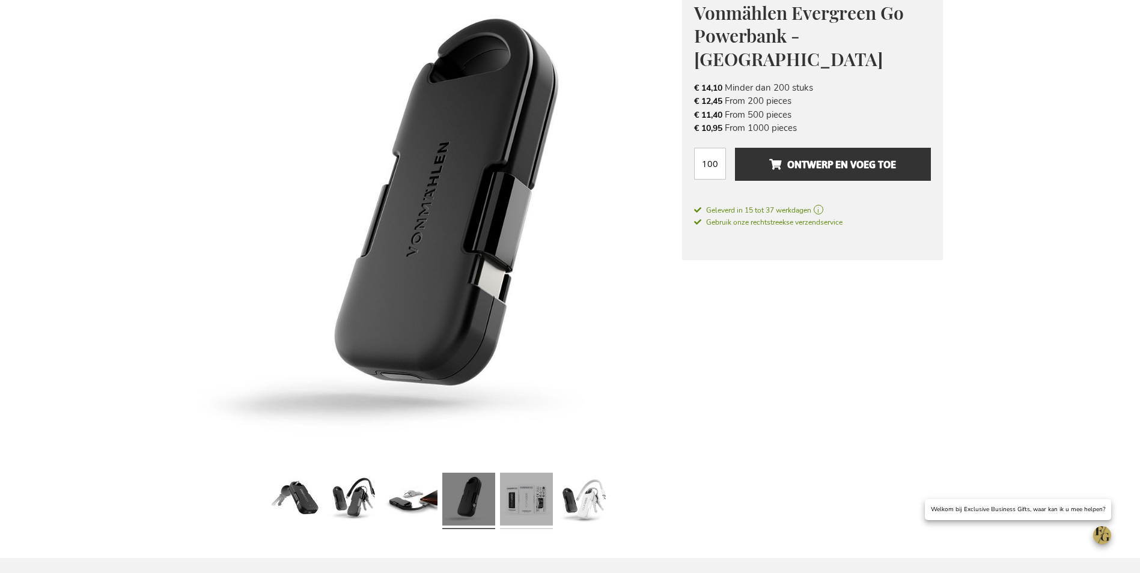
click at [511, 501] on link at bounding box center [526, 501] width 53 height 66
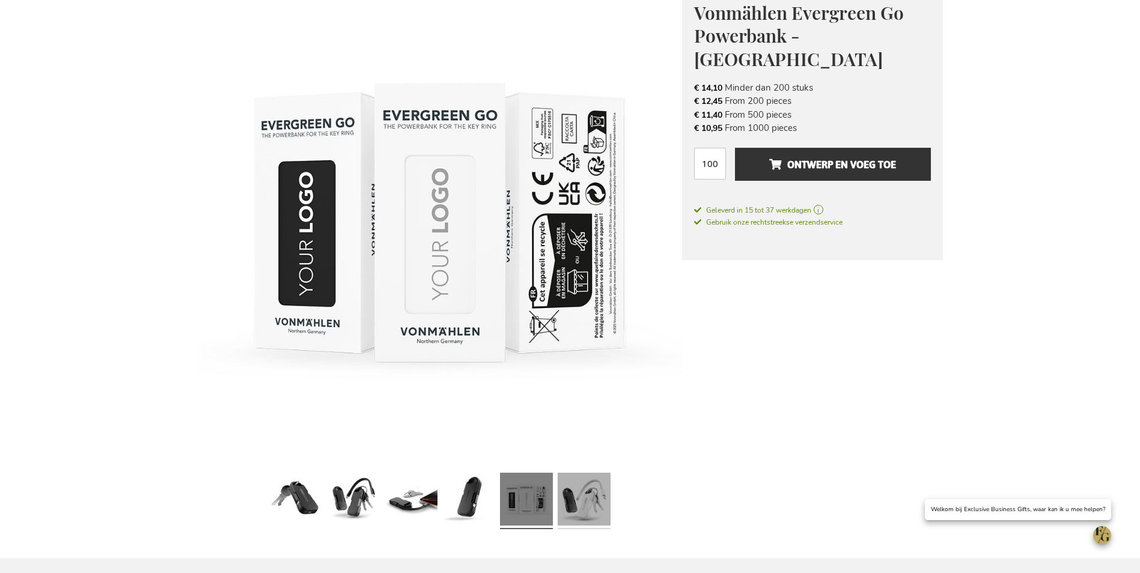
click at [567, 501] on link at bounding box center [584, 501] width 53 height 66
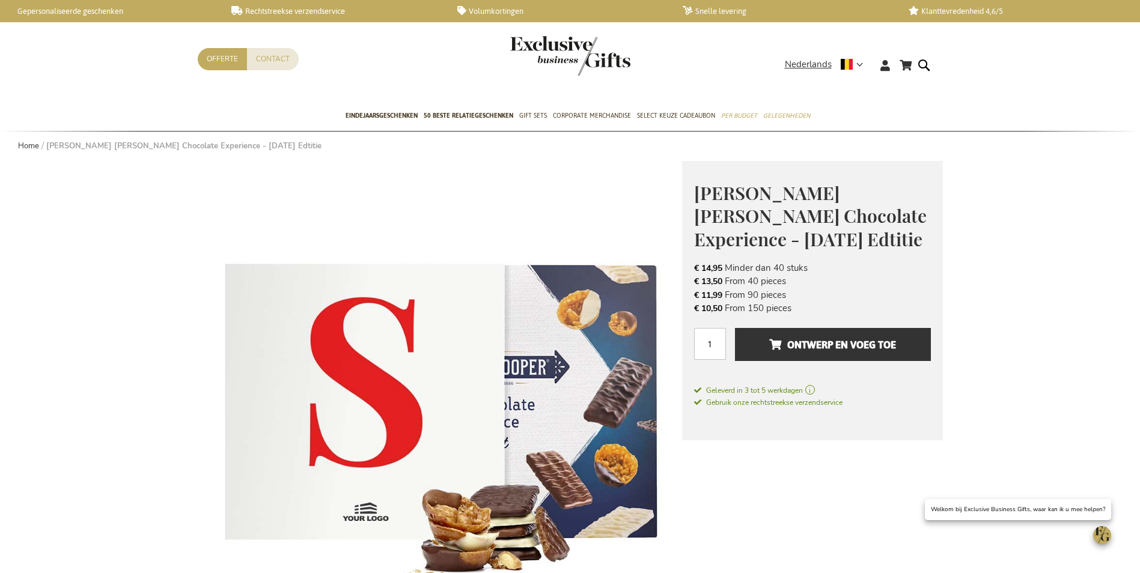
drag, startPoint x: 816, startPoint y: 311, endPoint x: 679, endPoint y: 186, distance: 185.1
drag, startPoint x: 679, startPoint y: 186, endPoint x: 733, endPoint y: 207, distance: 58.0
copy div "Lorem Ipsumdolor Sitam' Consectet Adipiscing - Elitseddoei Tempori Utla etdo ma…"
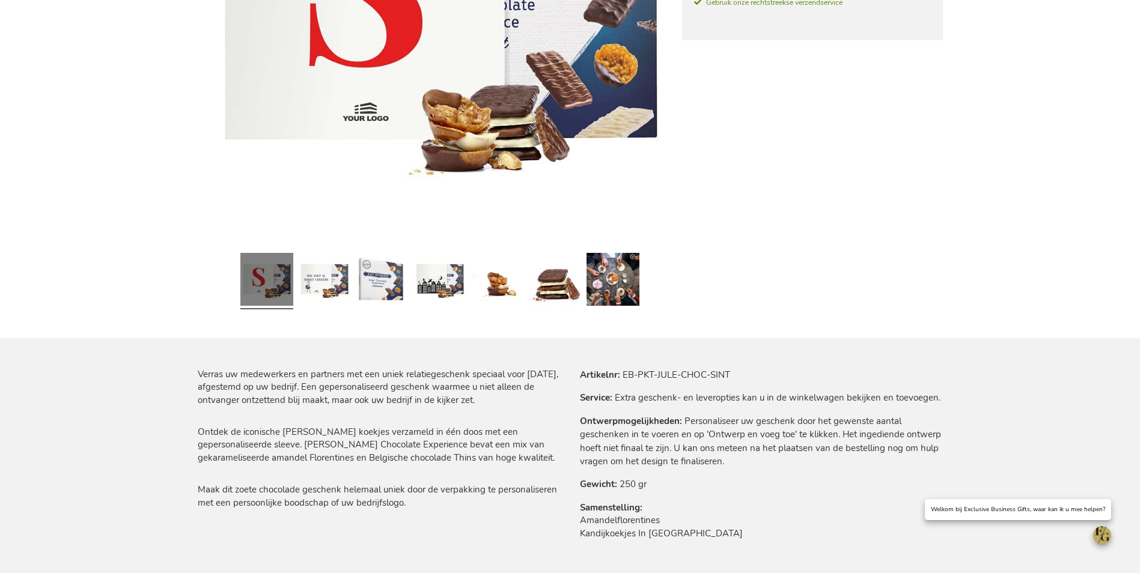
scroll to position [421, 0]
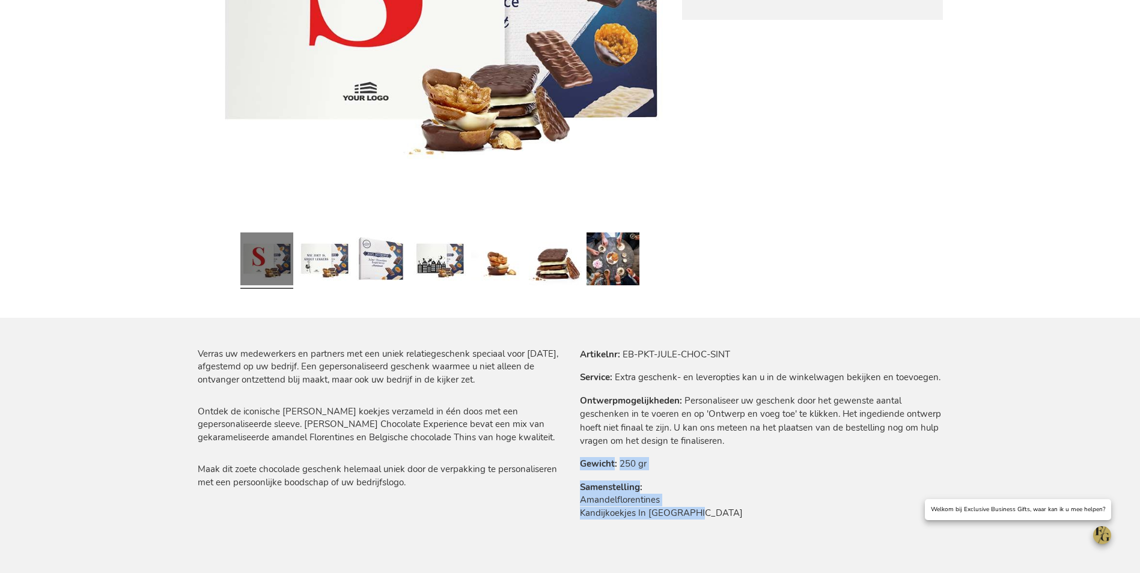
drag, startPoint x: 716, startPoint y: 515, endPoint x: 582, endPoint y: 457, distance: 145.7
click at [582, 457] on tbody "Artikelnr EB-PKT-JULE-CHOC-SINT Service Extra geschenk- en leveropties kan u in…" at bounding box center [761, 442] width 363 height 188
drag, startPoint x: 582, startPoint y: 457, endPoint x: 594, endPoint y: 465, distance: 14.8
copy tbody "Gewicht 250 gr Samenstelling Amandelflorentines Kandijkoekjes In [GEOGRAPHIC_DA…"
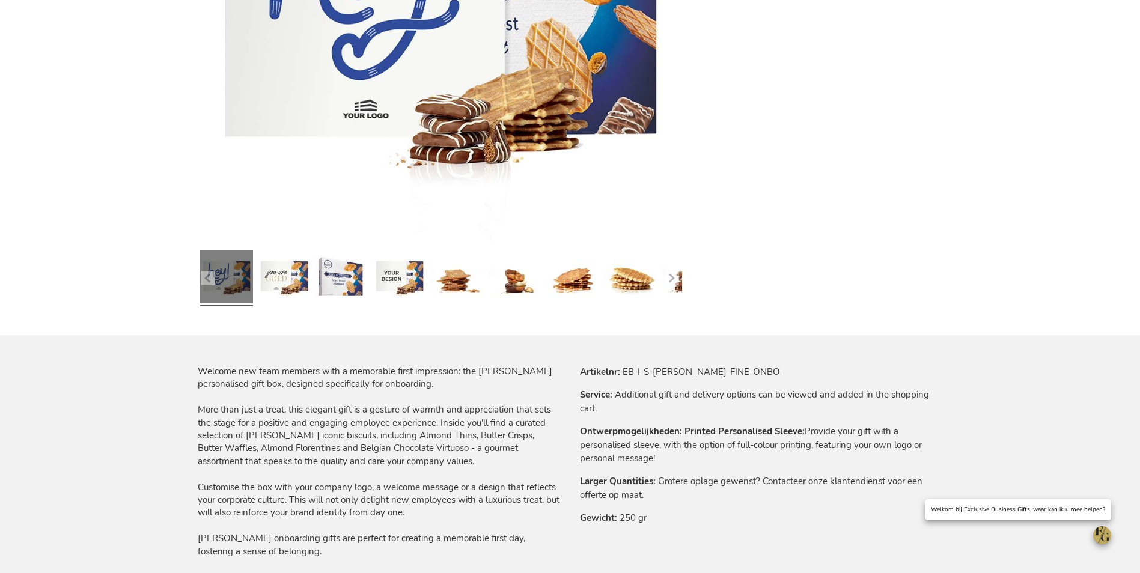
scroll to position [481, 0]
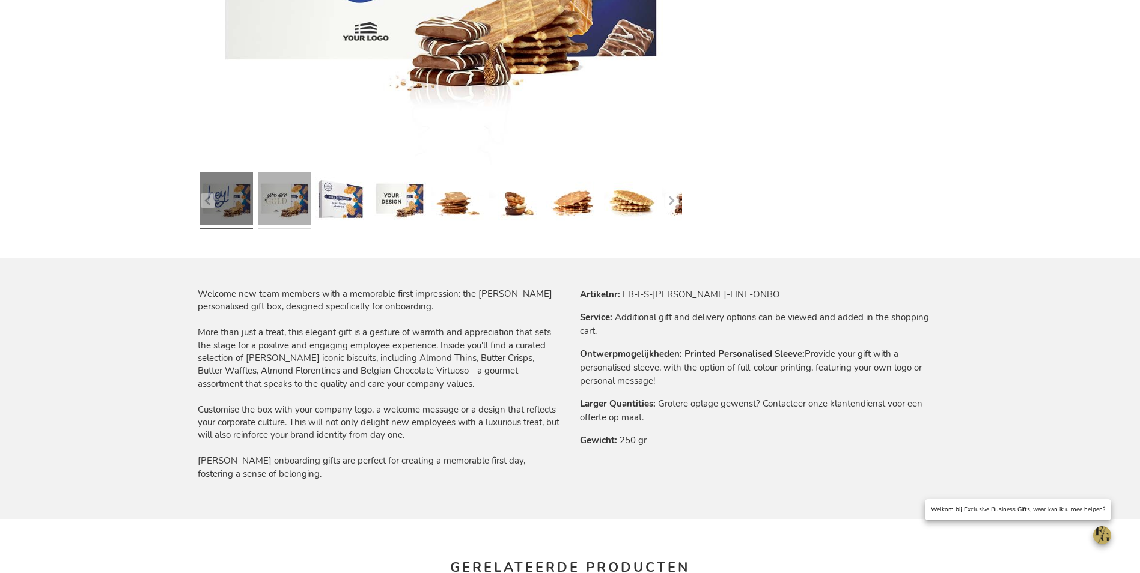
drag, startPoint x: 281, startPoint y: 209, endPoint x: 289, endPoint y: 209, distance: 7.8
click at [281, 209] on link at bounding box center [284, 201] width 53 height 66
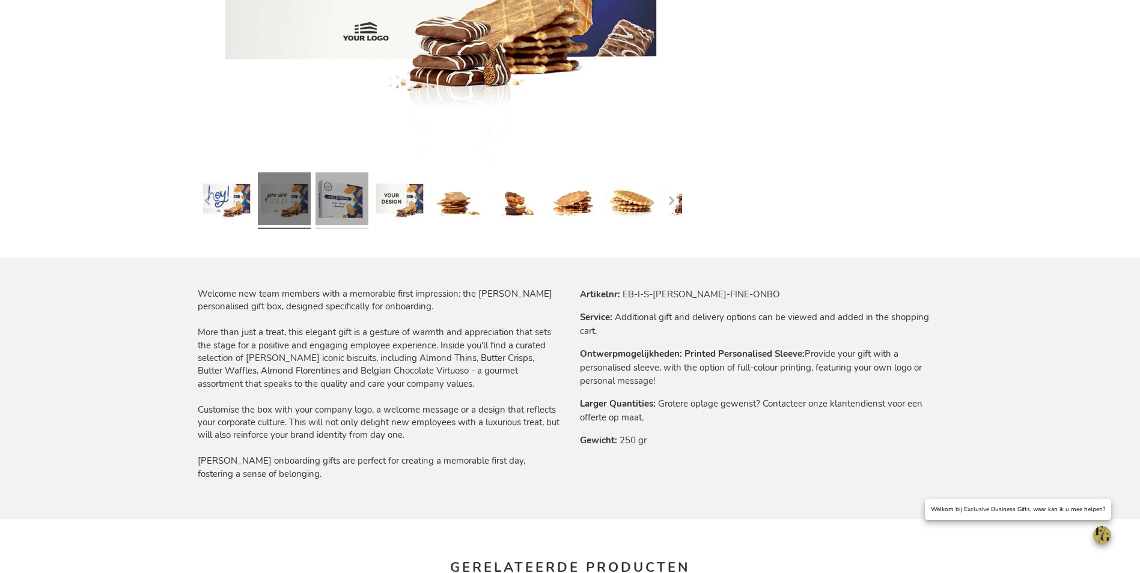
click at [341, 206] on link at bounding box center [342, 201] width 53 height 66
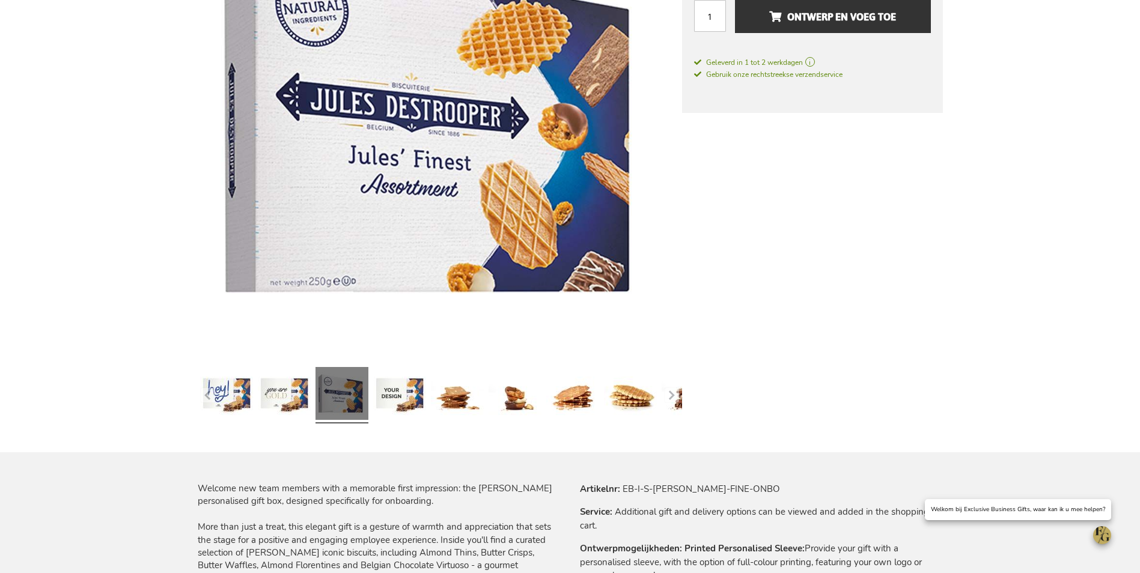
scroll to position [240, 0]
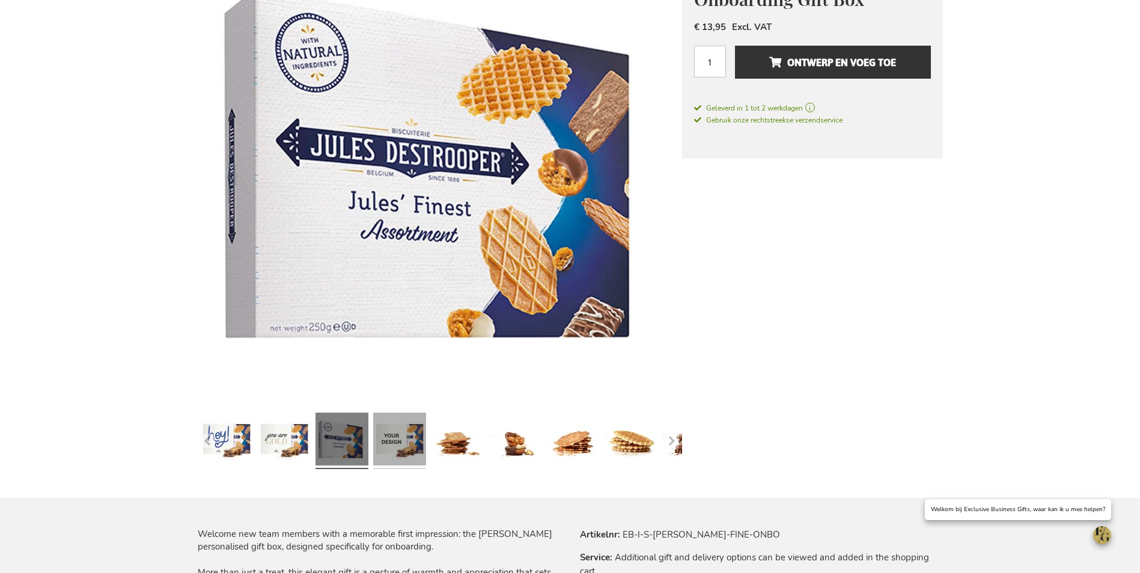
click at [407, 433] on link at bounding box center [399, 441] width 53 height 66
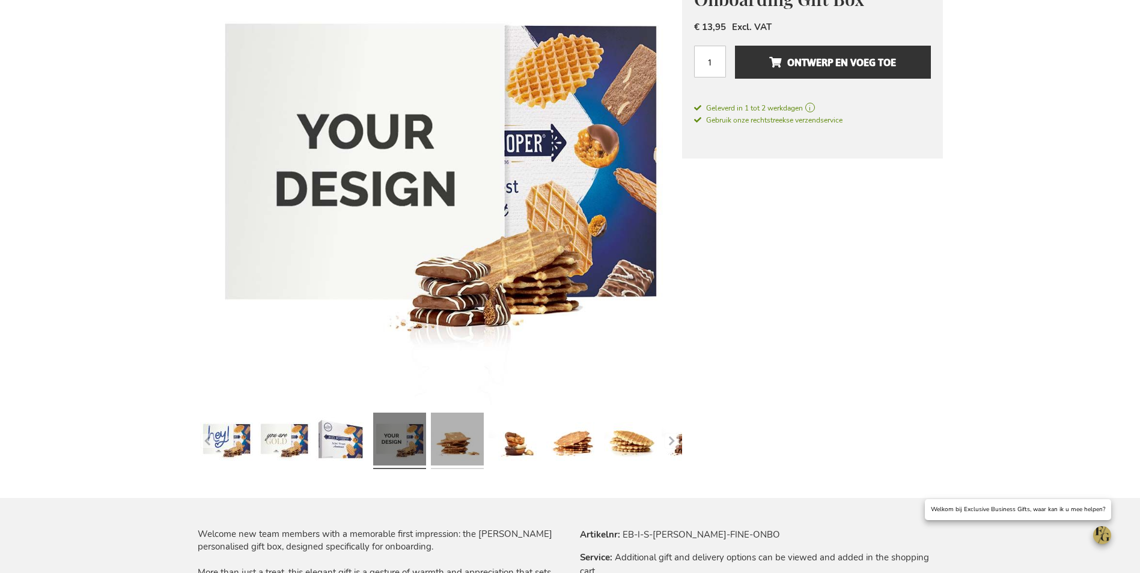
click at [473, 445] on link at bounding box center [457, 441] width 53 height 66
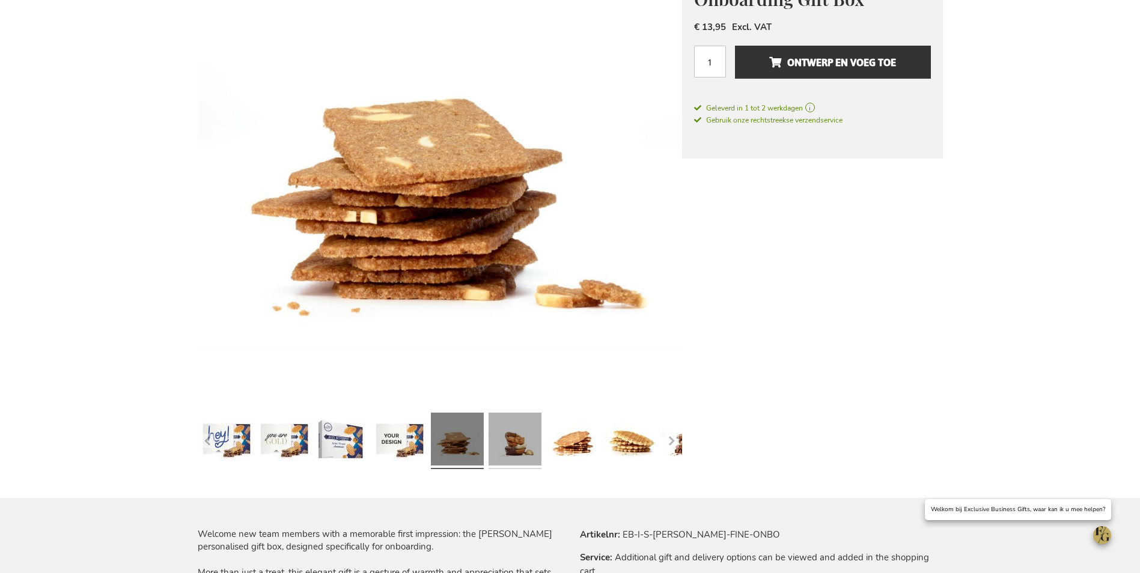
click at [507, 441] on link at bounding box center [515, 441] width 53 height 66
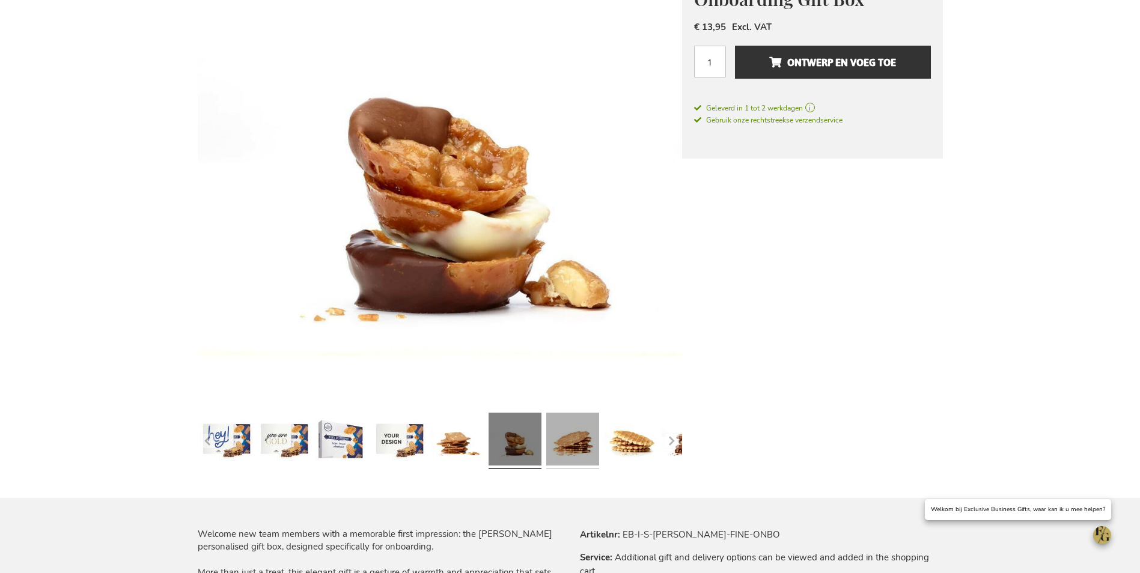
click at [588, 442] on link at bounding box center [572, 441] width 53 height 66
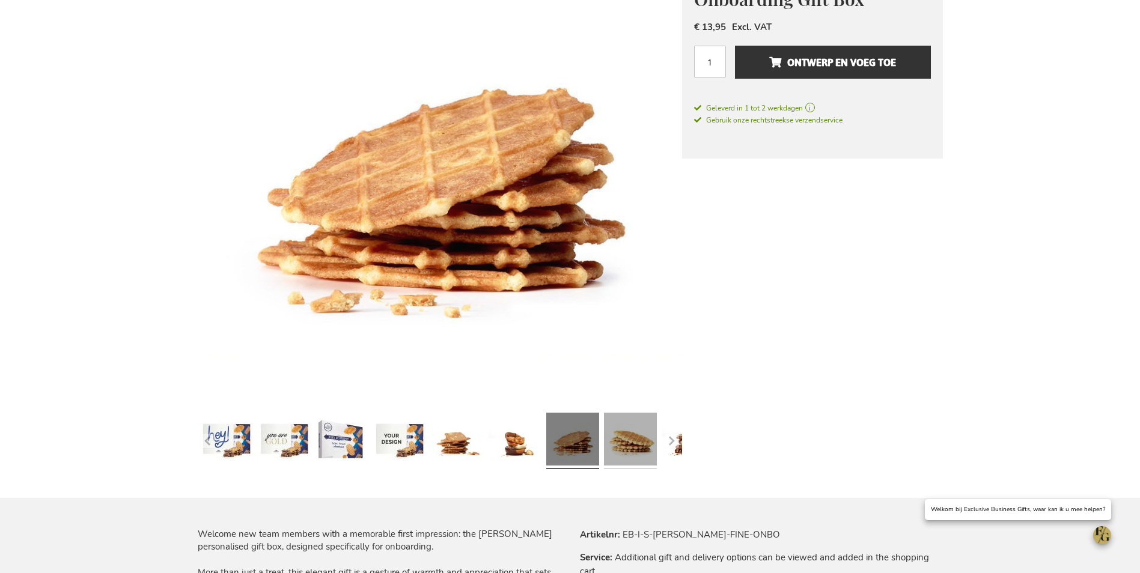
click at [634, 433] on link at bounding box center [630, 441] width 53 height 66
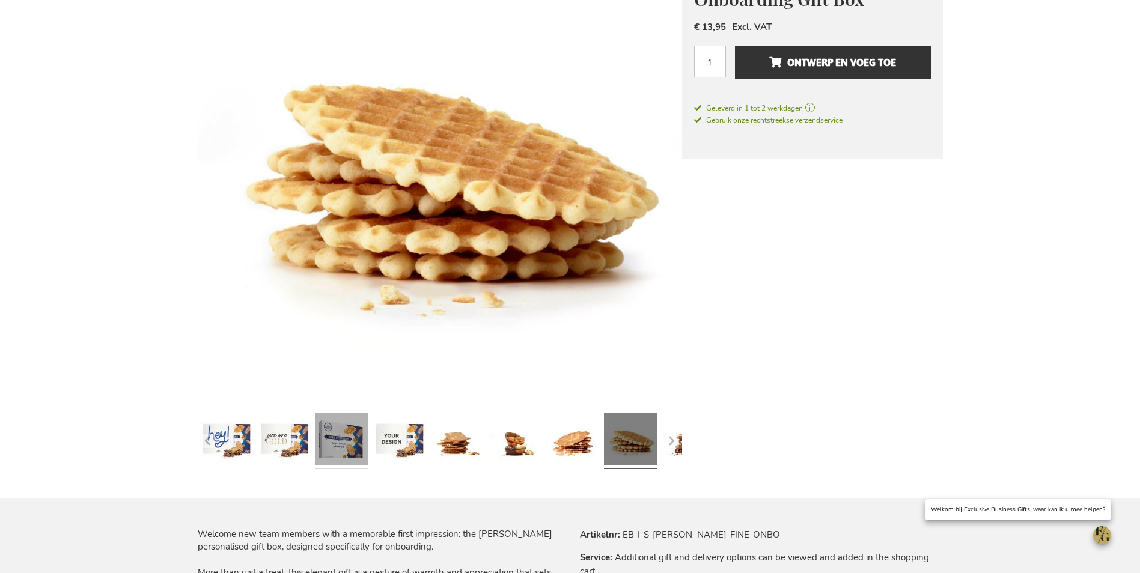
click at [351, 447] on link at bounding box center [342, 441] width 53 height 66
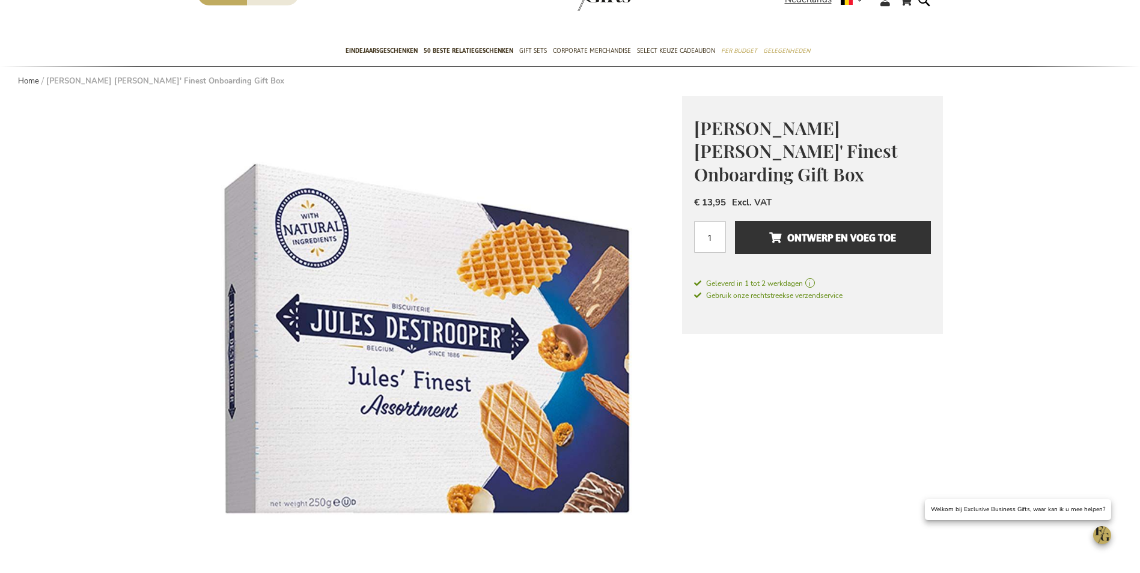
scroll to position [60, 0]
